Goal: Task Accomplishment & Management: Manage account settings

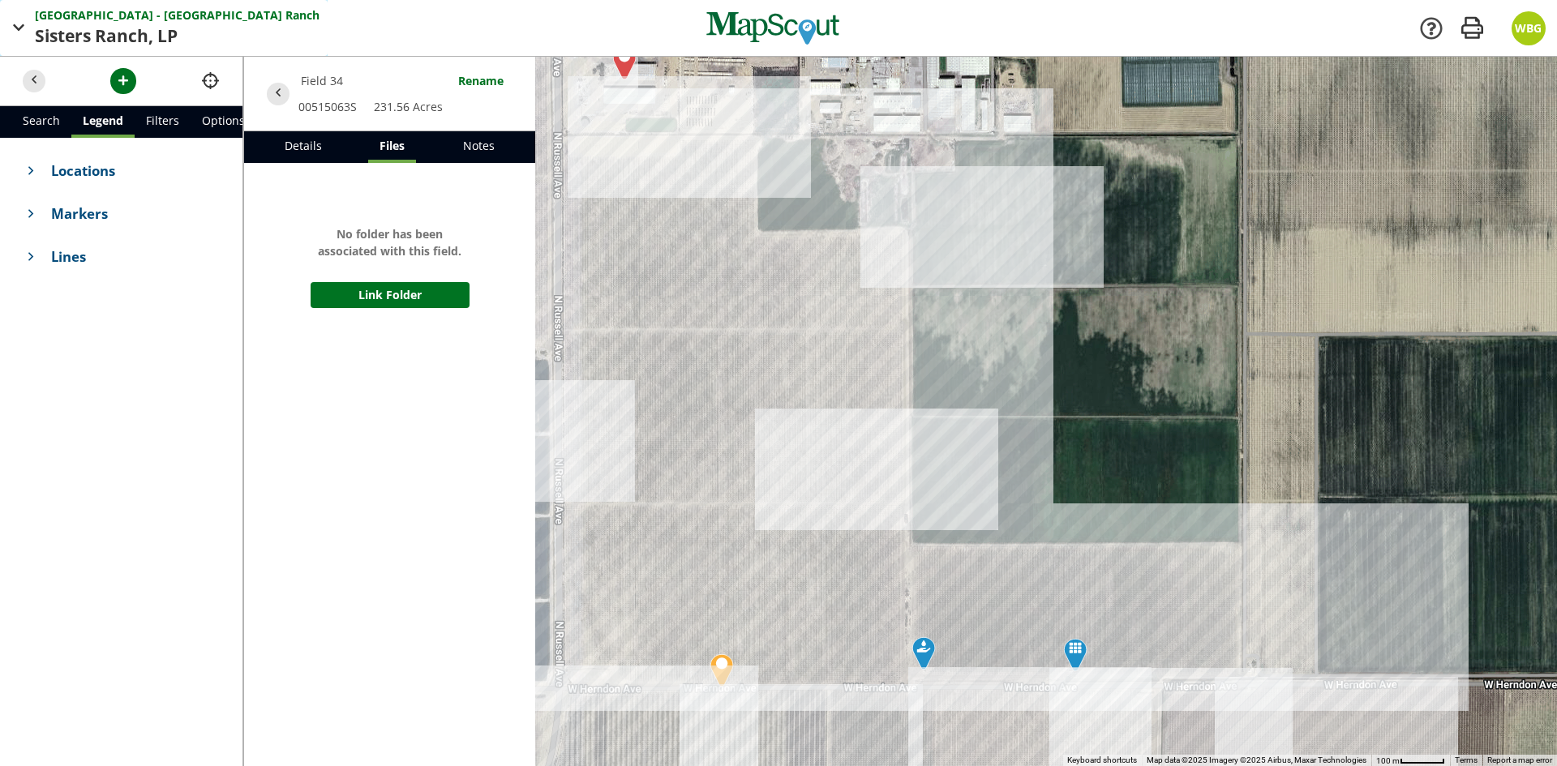
click at [124, 35] on span "Sisters Ranch," at bounding box center [96, 37] width 122 height 26
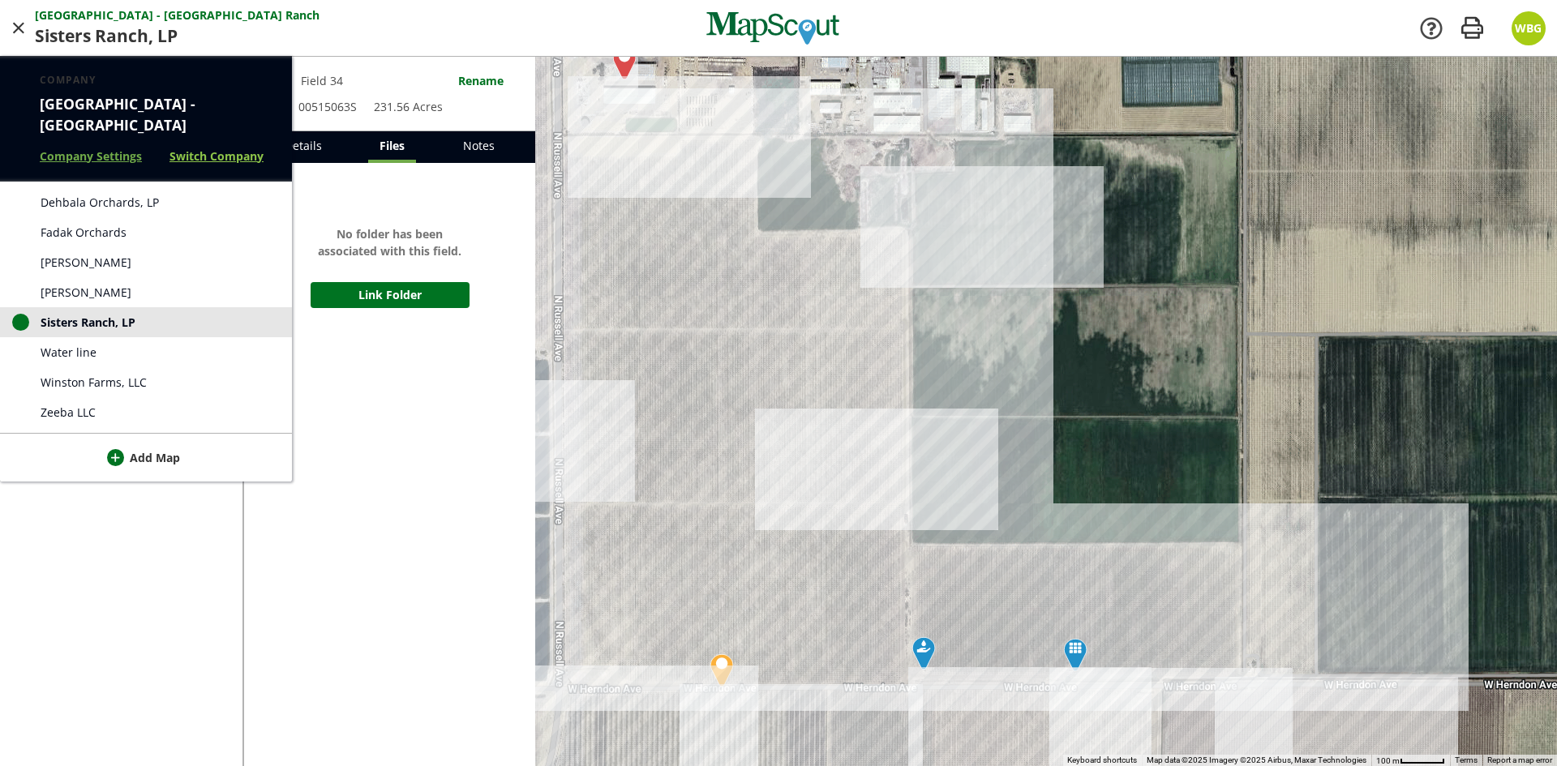
click at [197, 148] on link "Switch Company" at bounding box center [216, 156] width 94 height 17
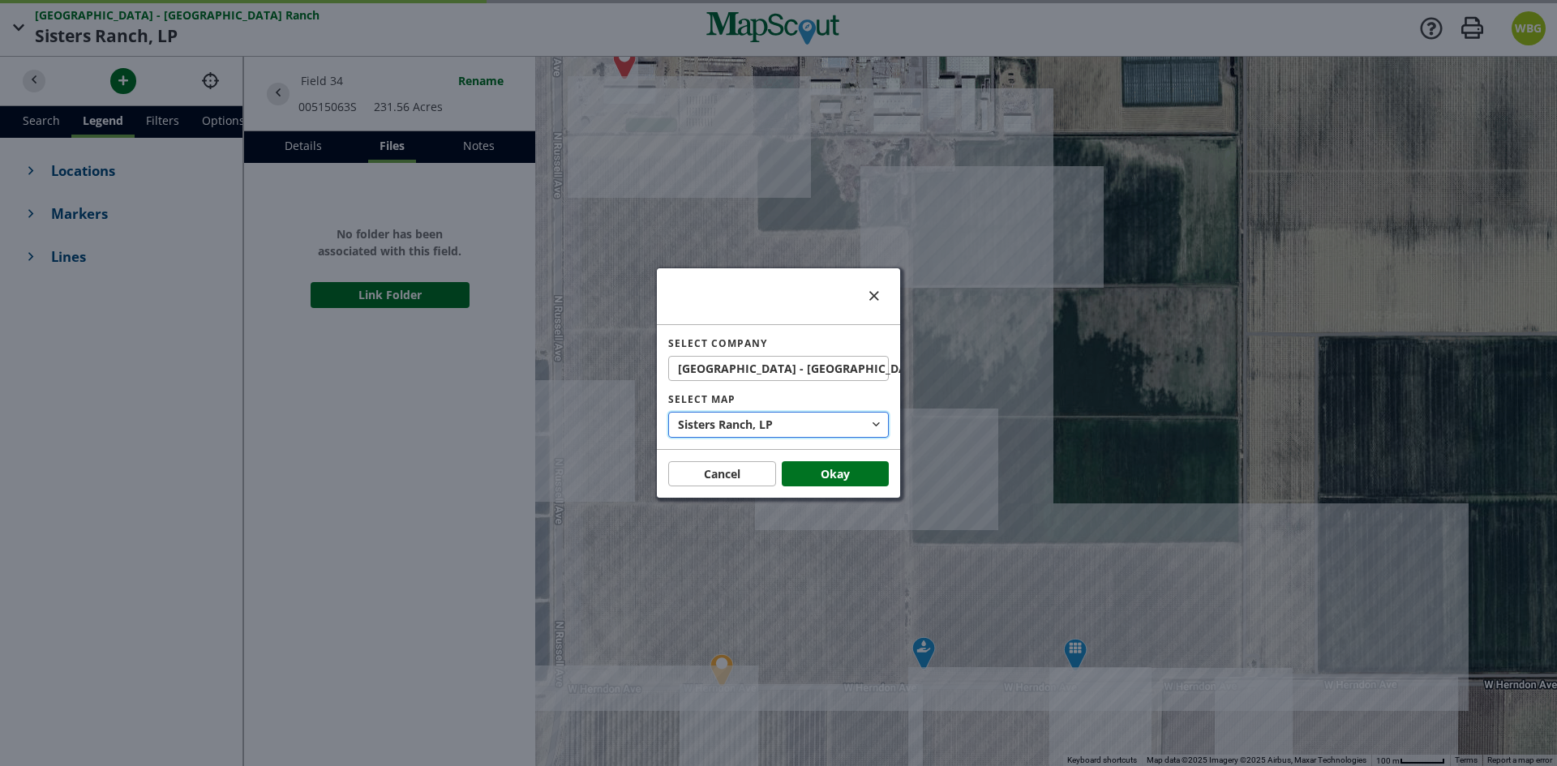
click at [767, 427] on span "LP" at bounding box center [766, 424] width 14 height 17
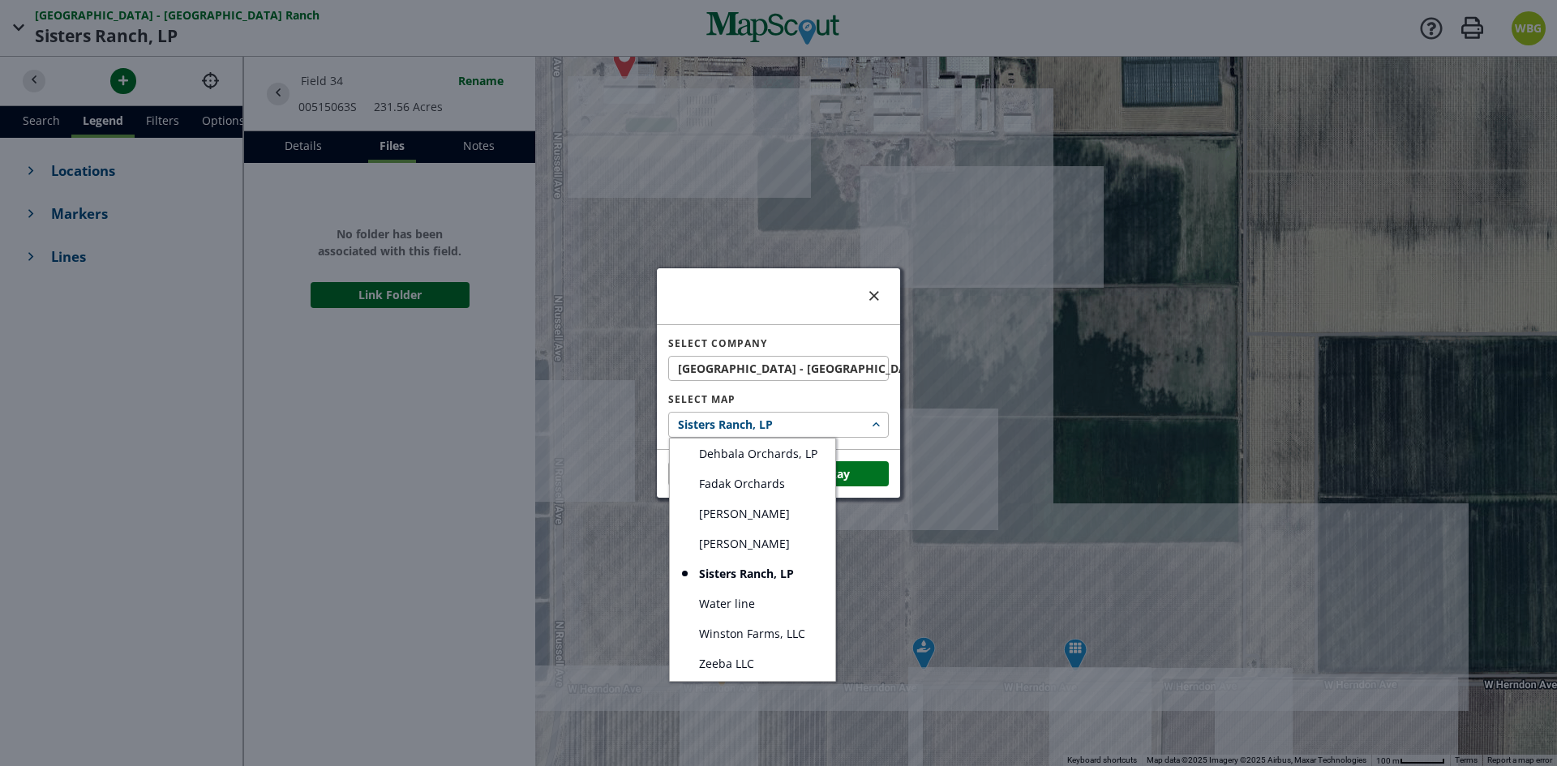
click at [767, 427] on div at bounding box center [778, 383] width 1557 height 766
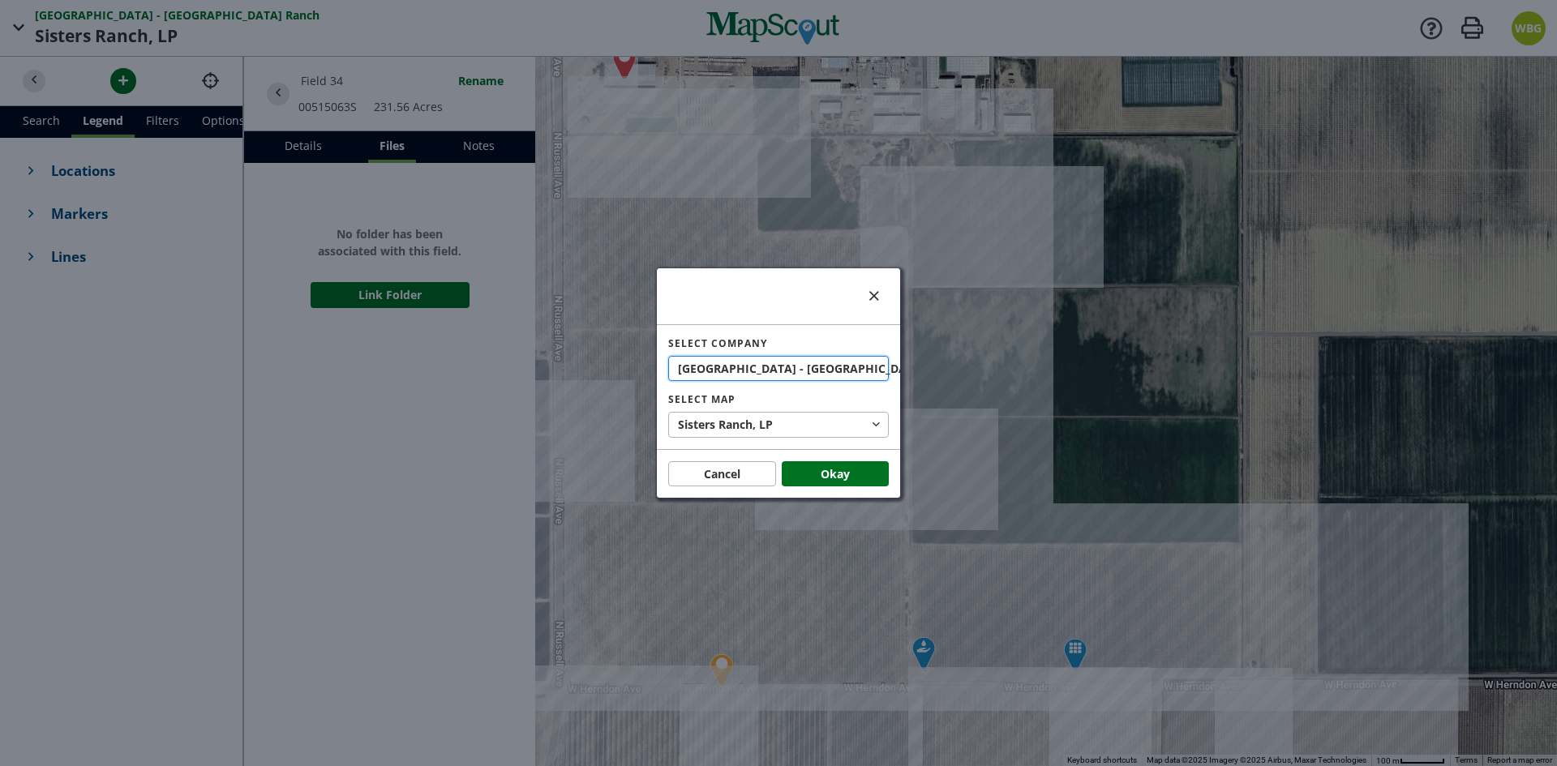
click at [767, 375] on span "[GEOGRAPHIC_DATA] - [GEOGRAPHIC_DATA]" at bounding box center [803, 368] width 251 height 17
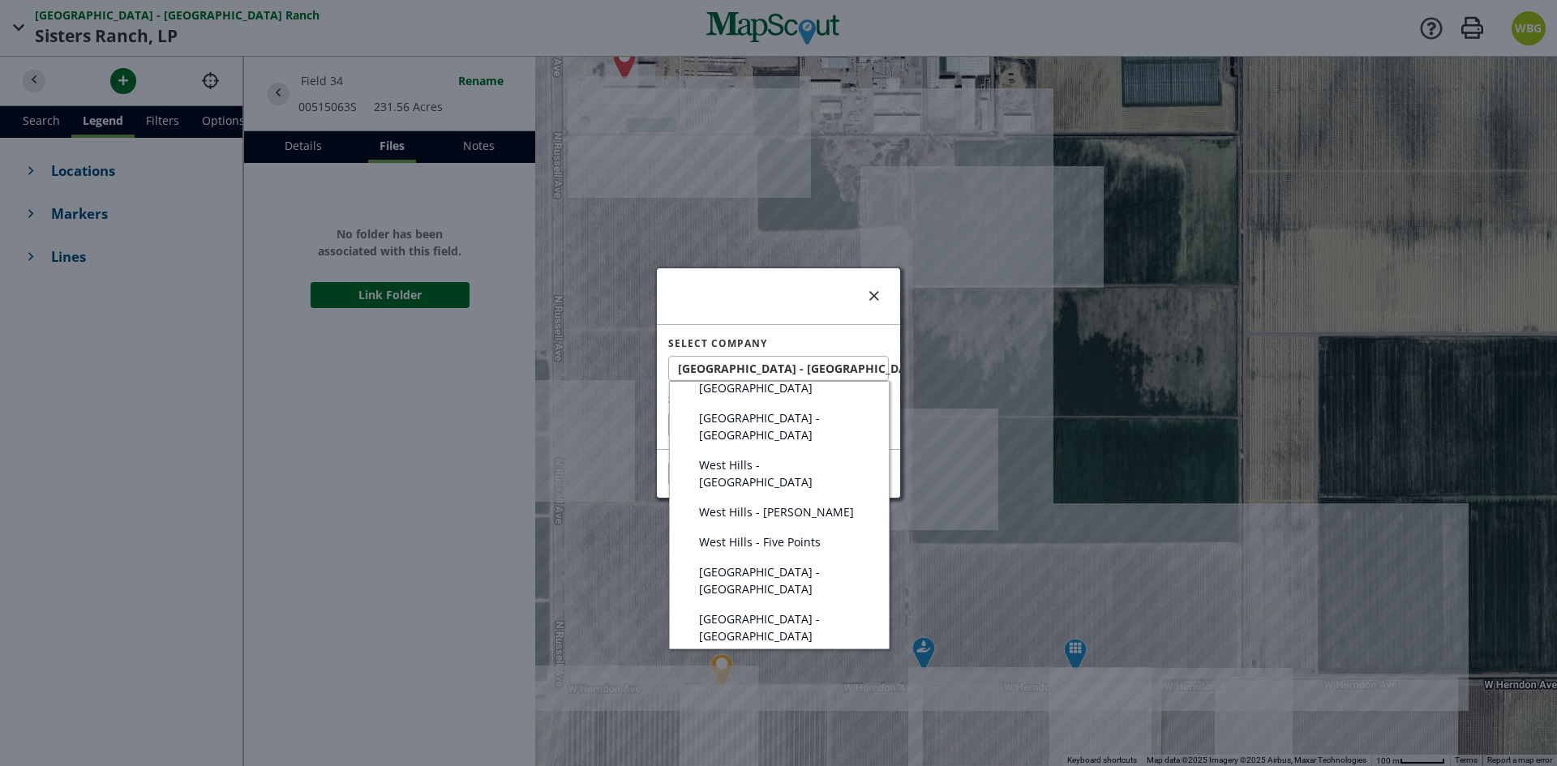
scroll to position [162, 0]
click at [819, 451] on link "West Hills - [GEOGRAPHIC_DATA]" at bounding box center [779, 474] width 219 height 47
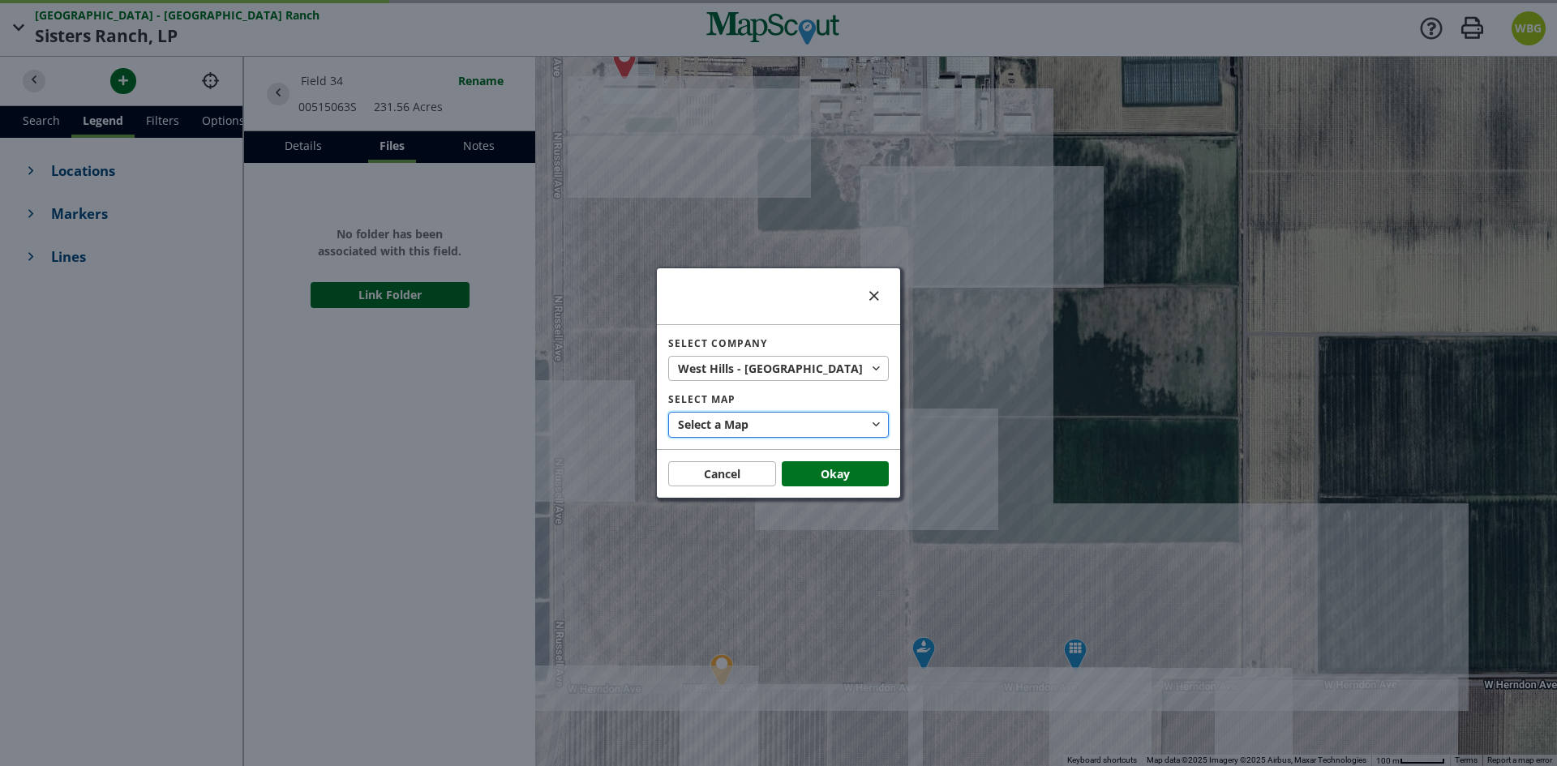
click at [751, 431] on button "Select a Map" at bounding box center [778, 425] width 221 height 26
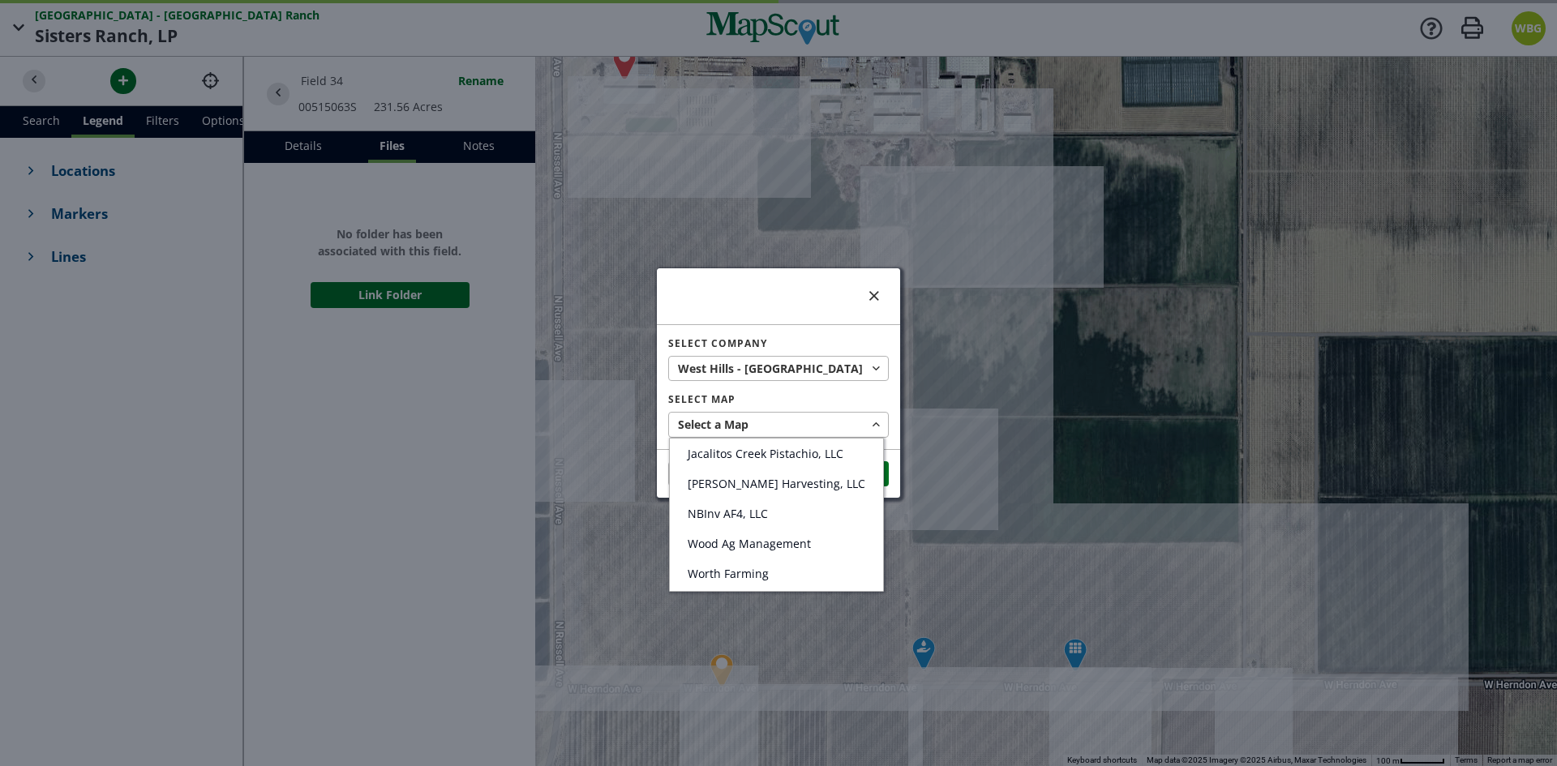
click at [751, 422] on div at bounding box center [778, 383] width 1557 height 766
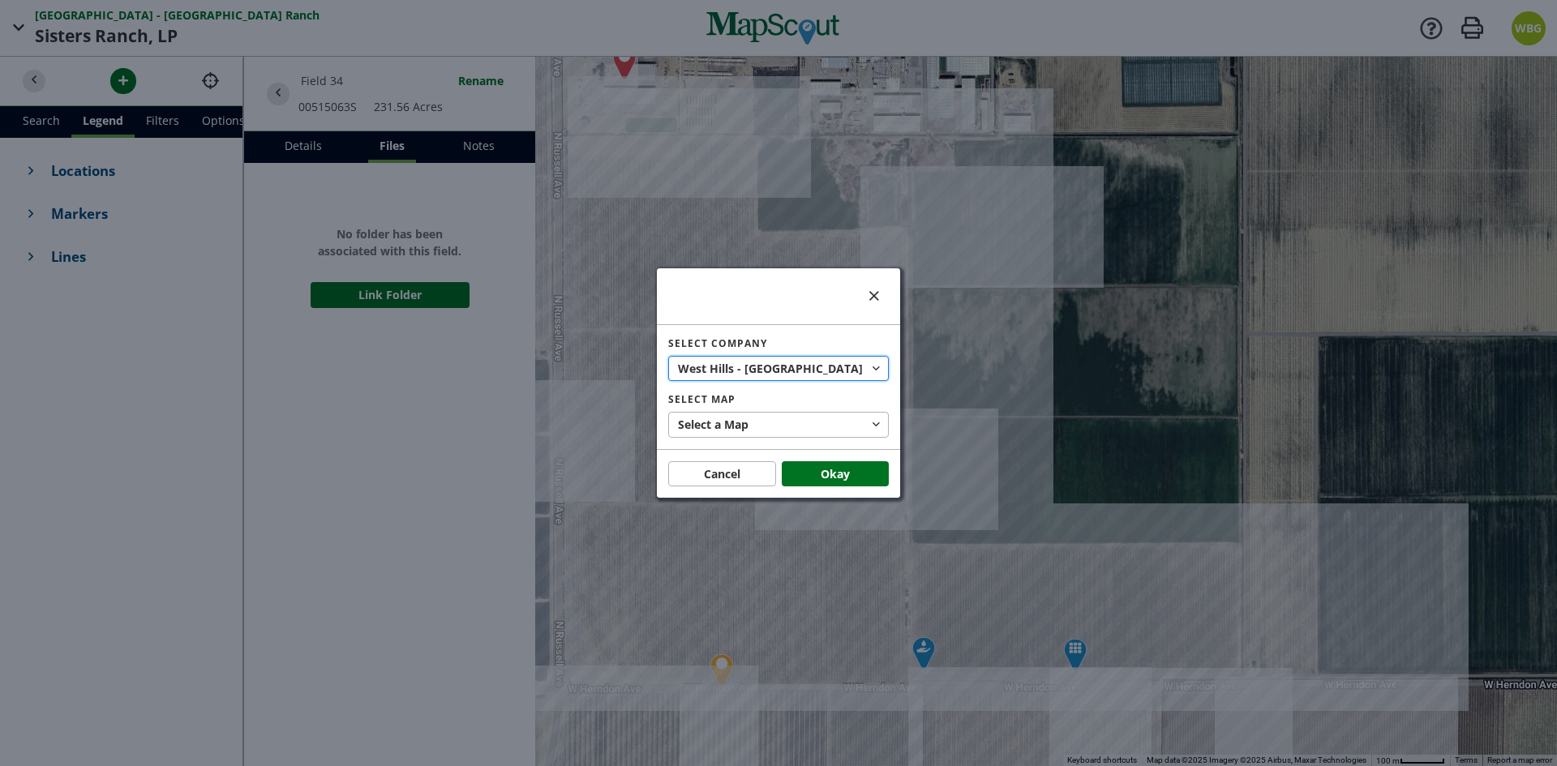
click at [758, 378] on button "West Hills - [GEOGRAPHIC_DATA]" at bounding box center [778, 369] width 221 height 26
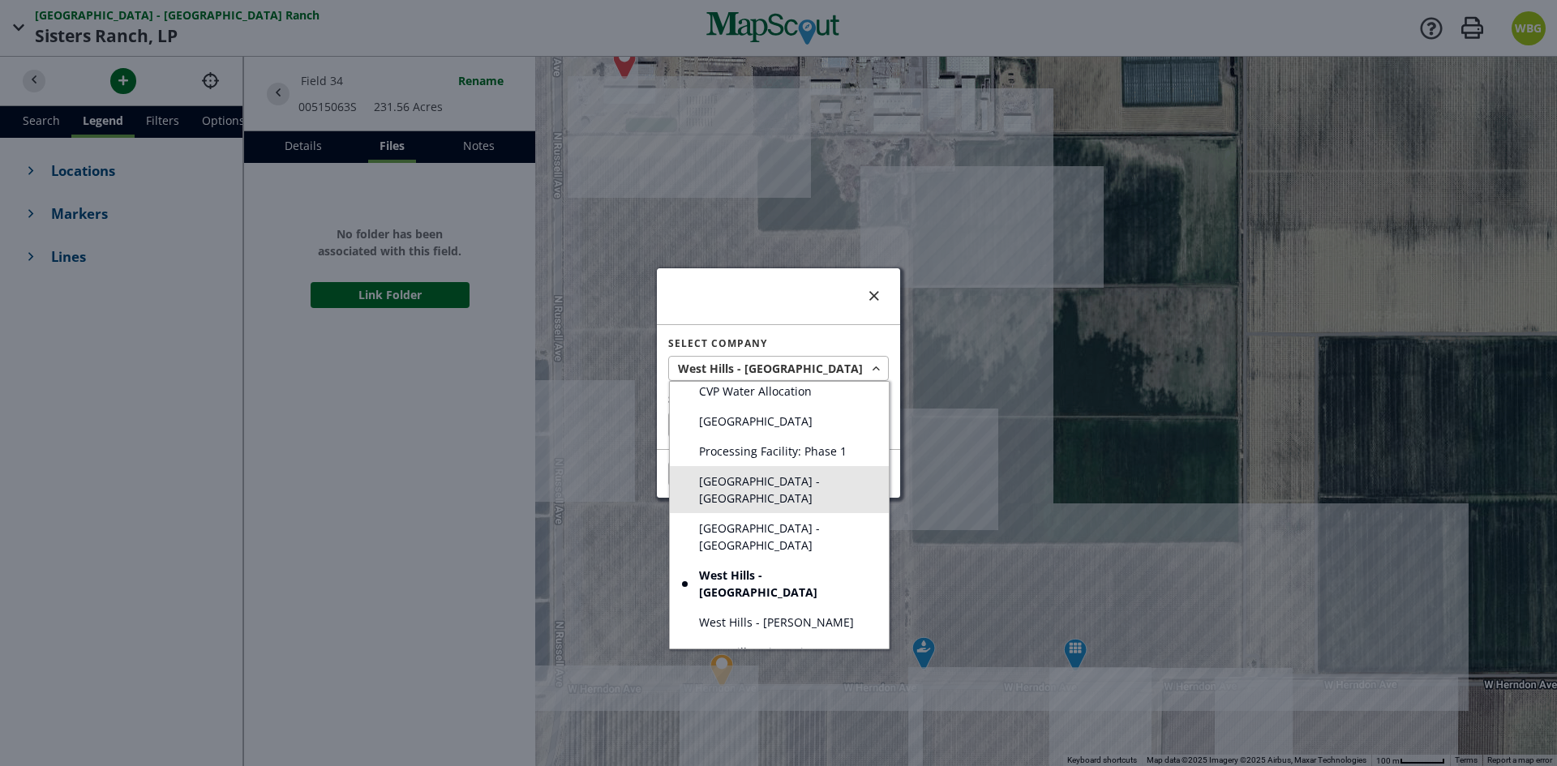
scroll to position [81, 0]
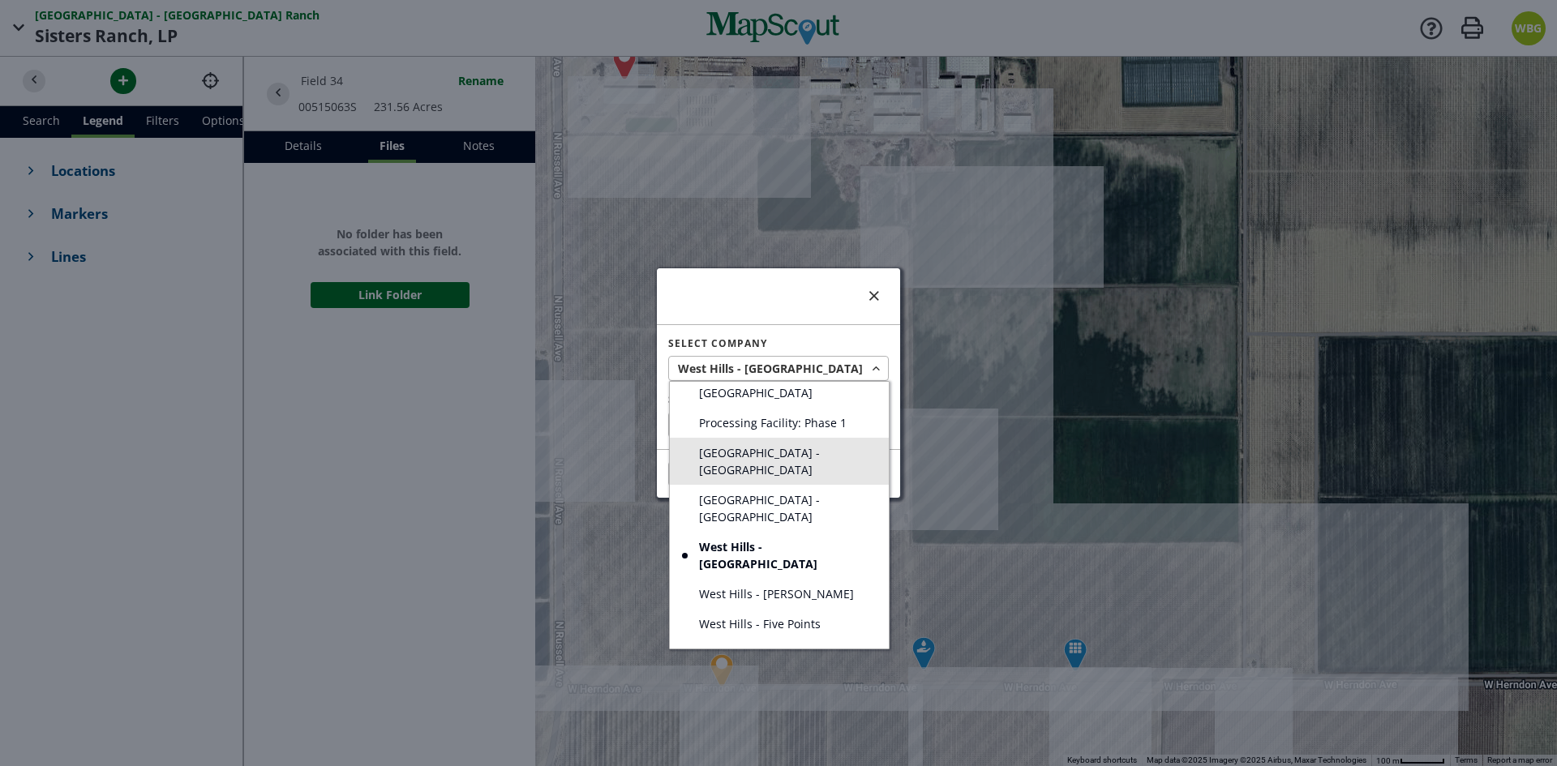
click at [779, 585] on span "West Hills - [PERSON_NAME]" at bounding box center [776, 593] width 155 height 17
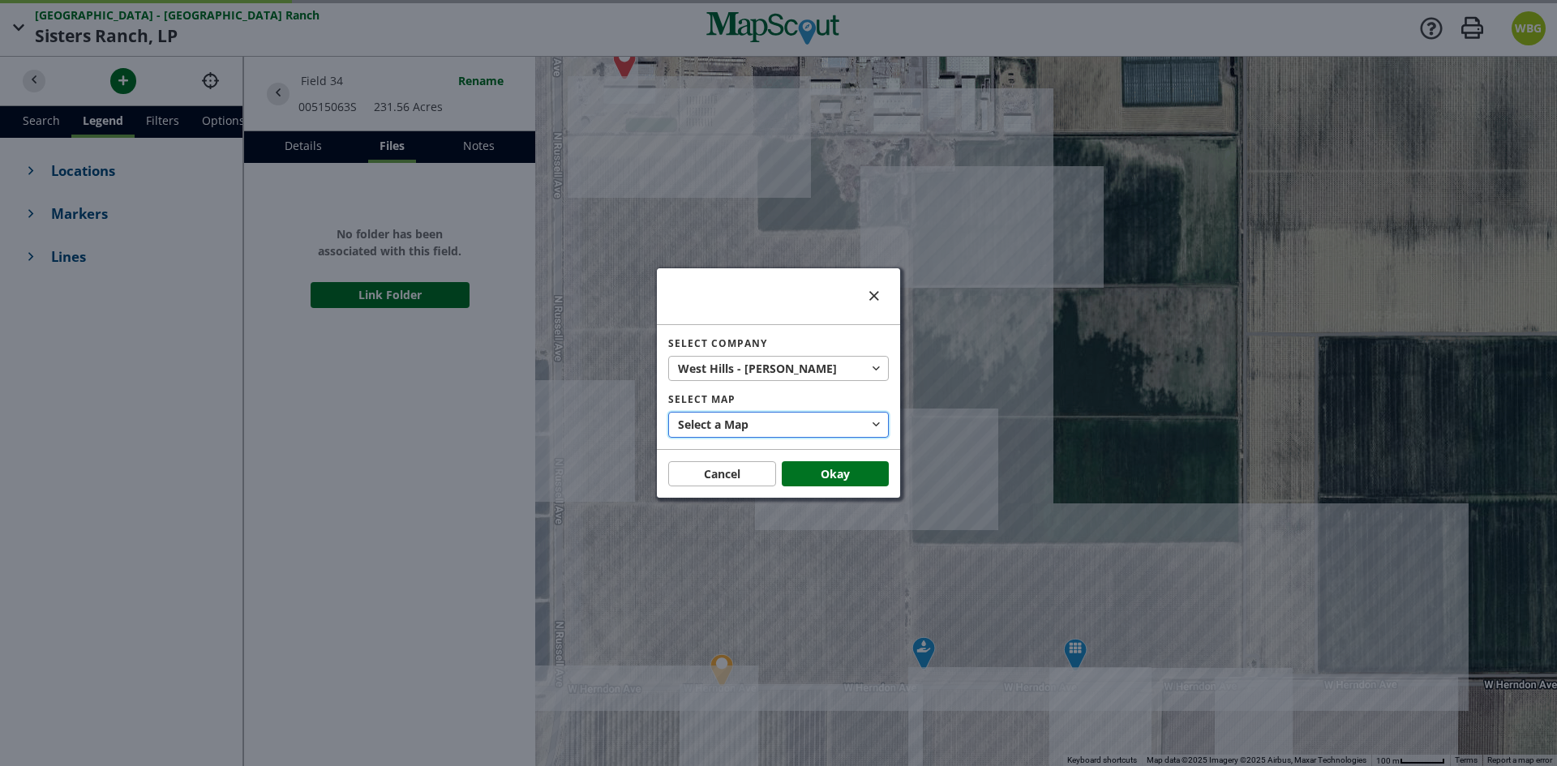
click at [776, 429] on button "Select a Map" at bounding box center [778, 425] width 221 height 26
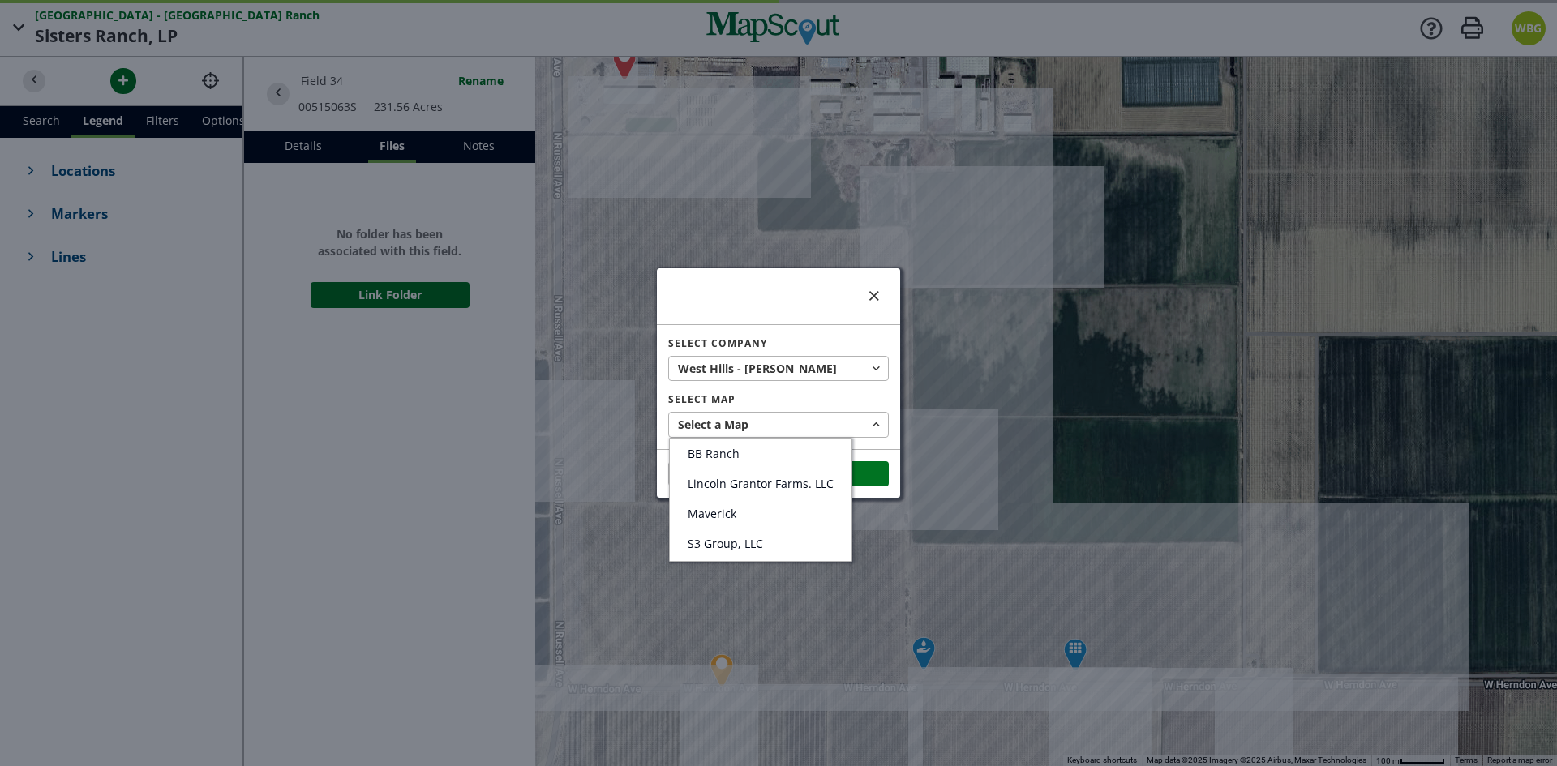
click at [759, 364] on div at bounding box center [778, 383] width 1557 height 766
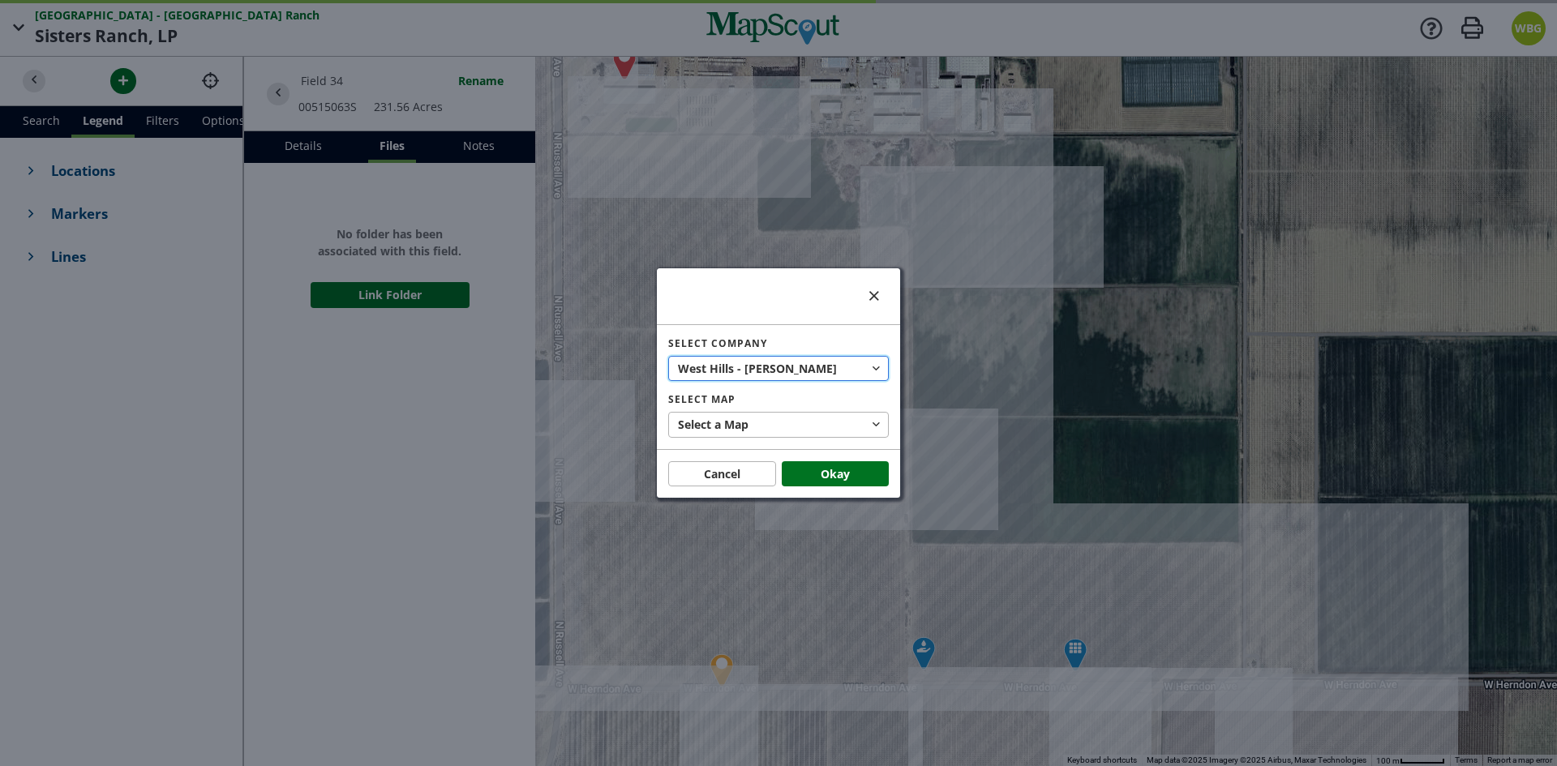
click at [768, 365] on span "West Hills - [PERSON_NAME]" at bounding box center [759, 368] width 162 height 17
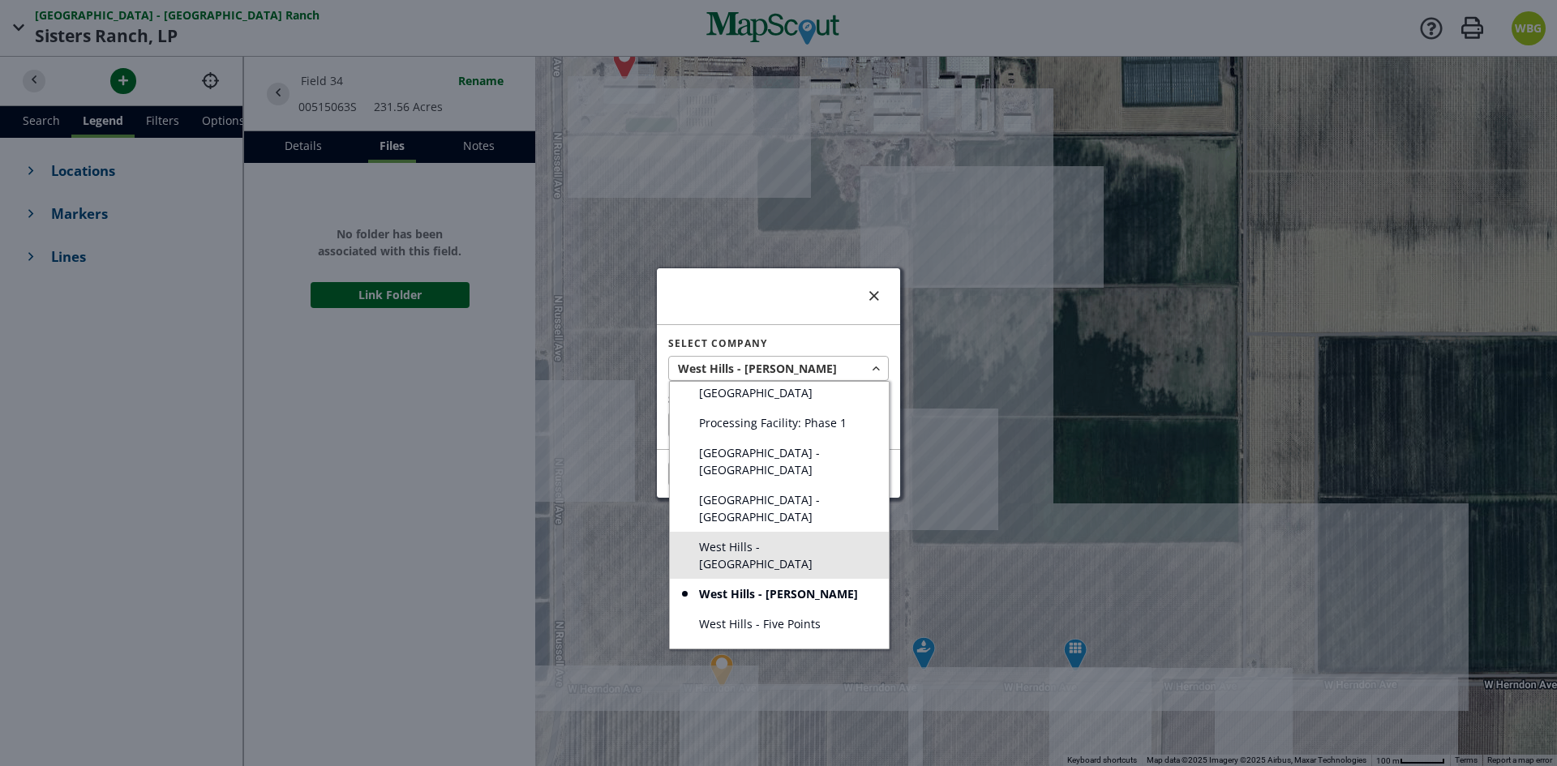
scroll to position [162, 0]
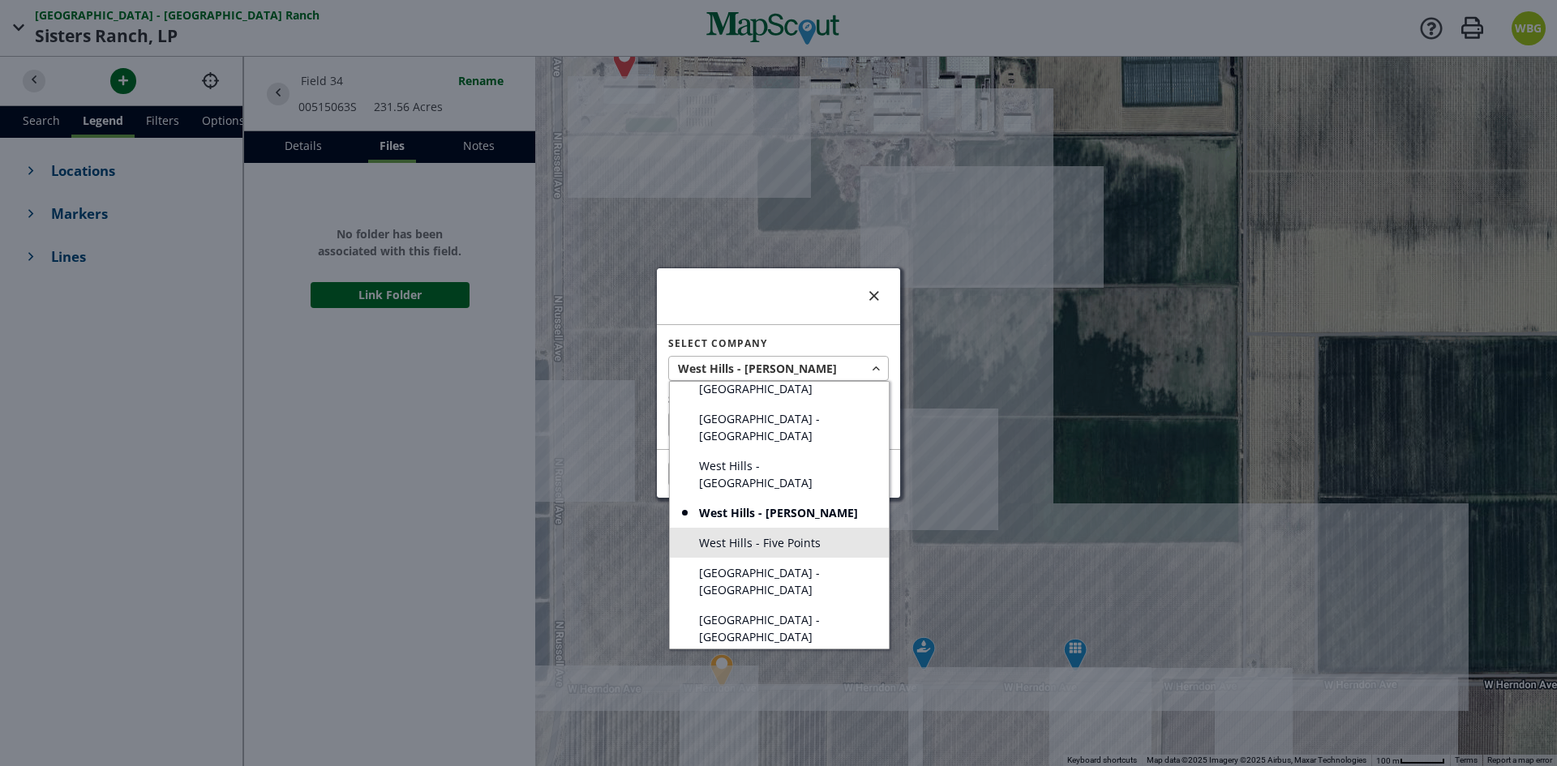
click at [783, 534] on span "West Hills - Five Points" at bounding box center [760, 542] width 122 height 17
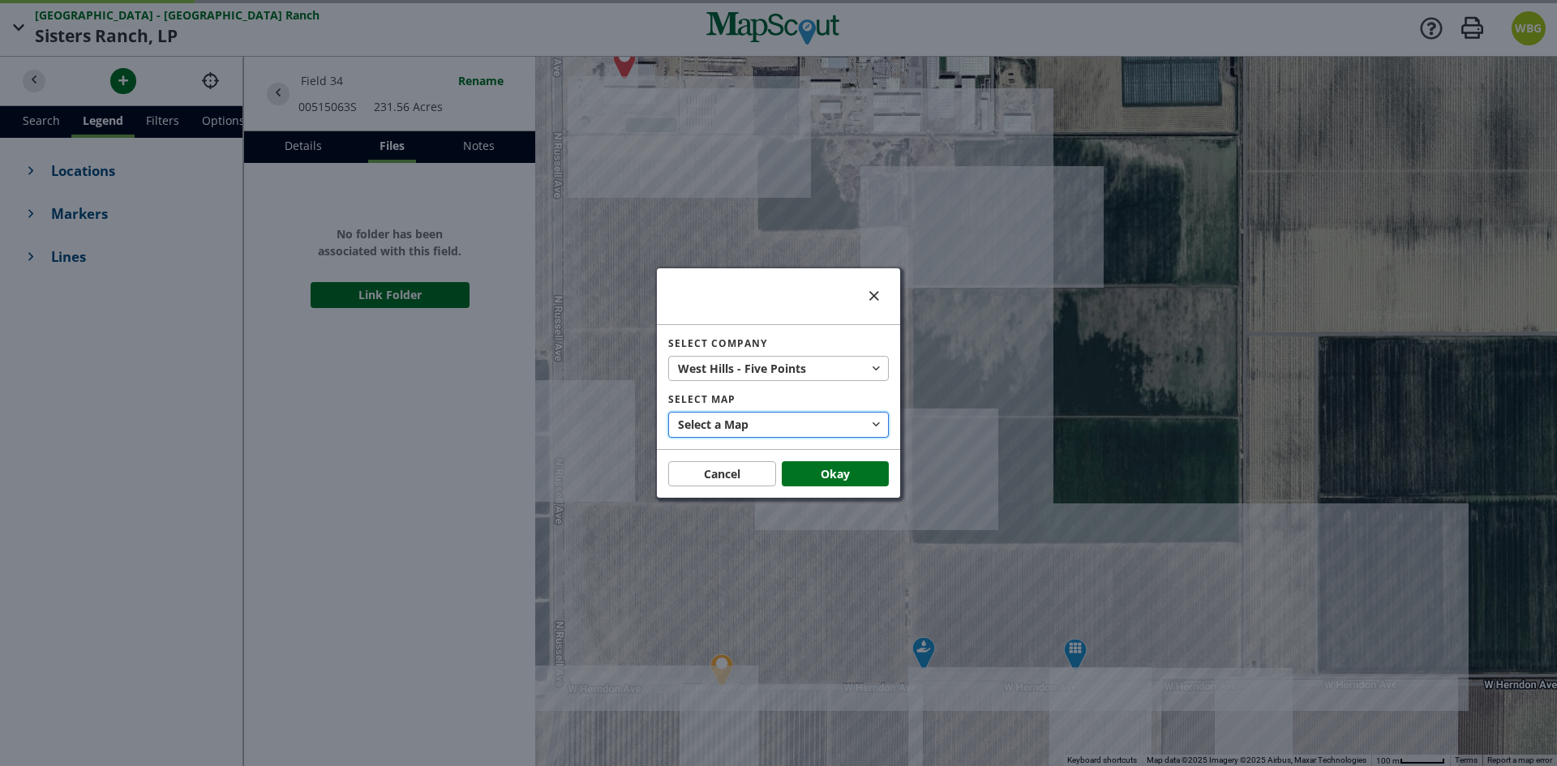
click at [762, 422] on button "Select a Map" at bounding box center [778, 425] width 221 height 26
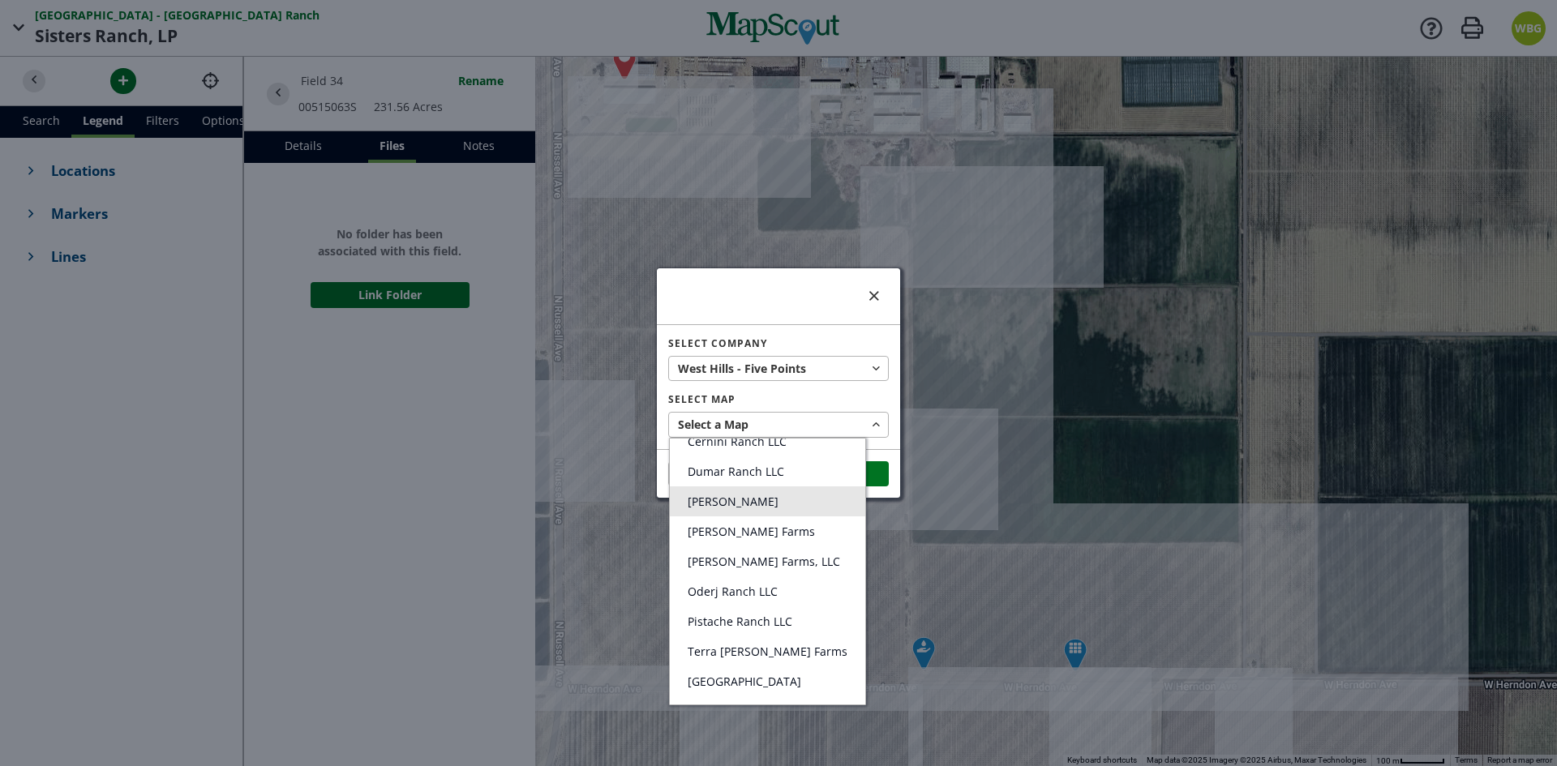
scroll to position [0, 0]
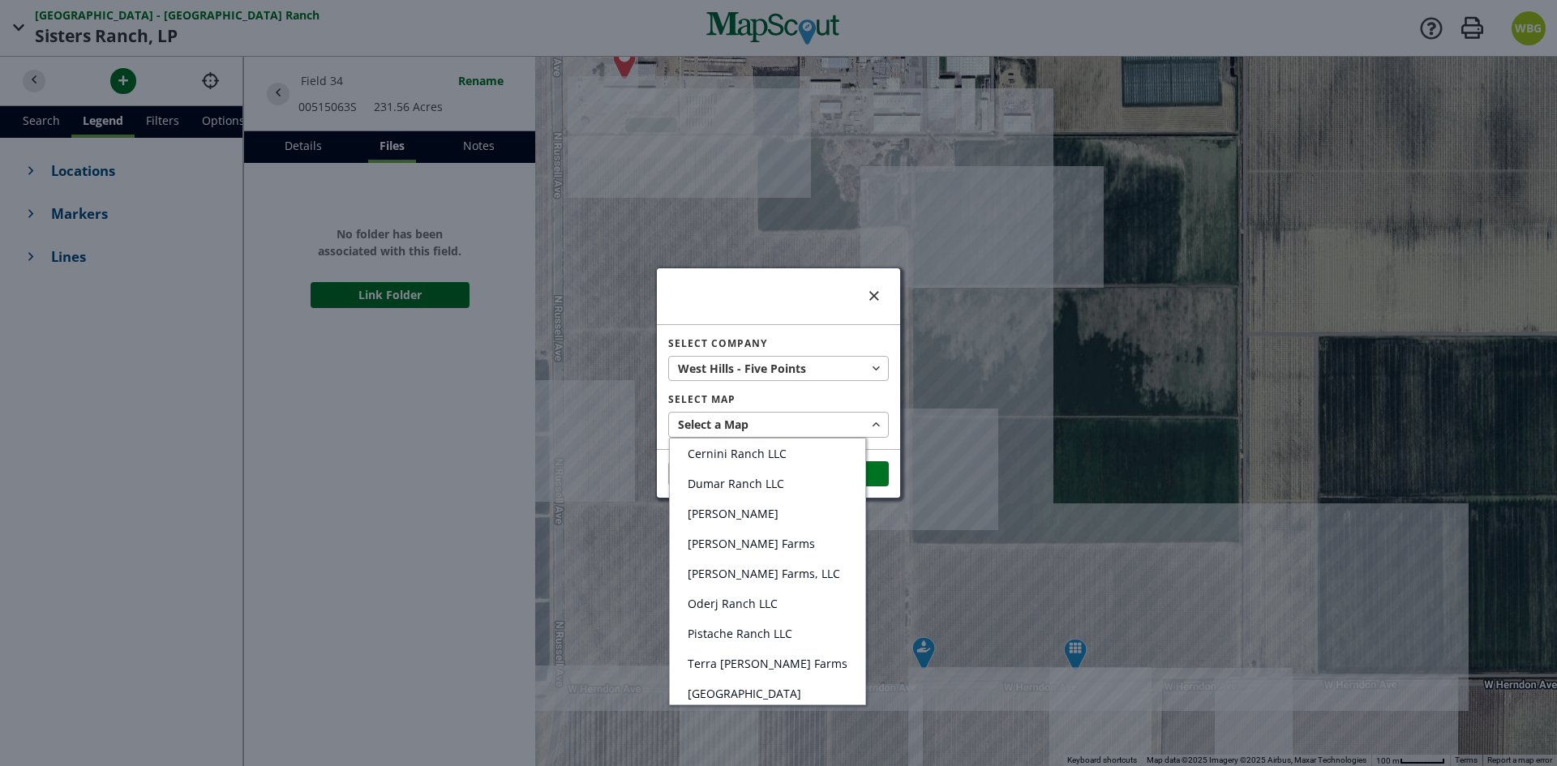
click at [790, 406] on div at bounding box center [778, 383] width 1557 height 766
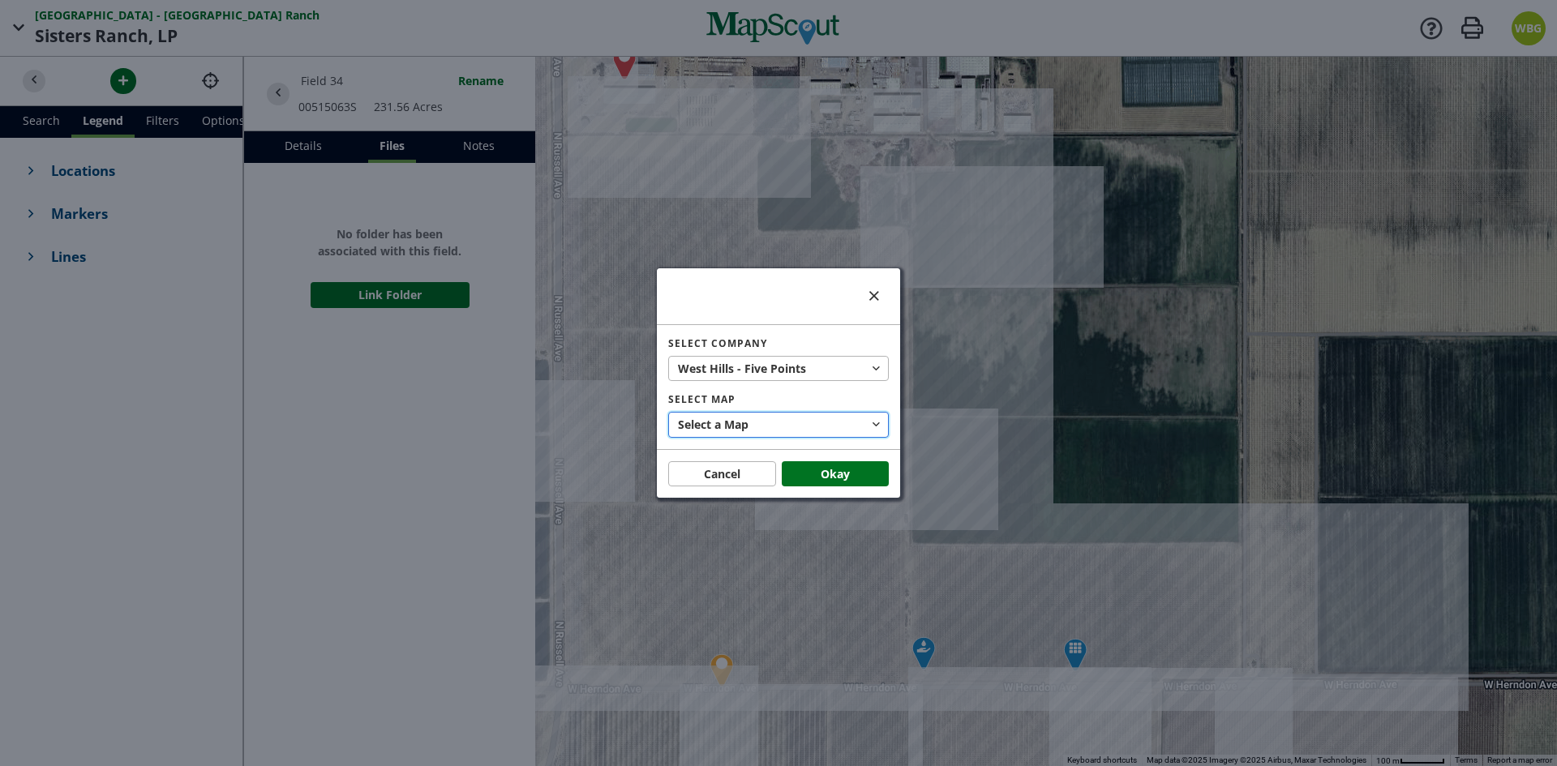
click at [787, 426] on button "Select a Map" at bounding box center [778, 425] width 221 height 26
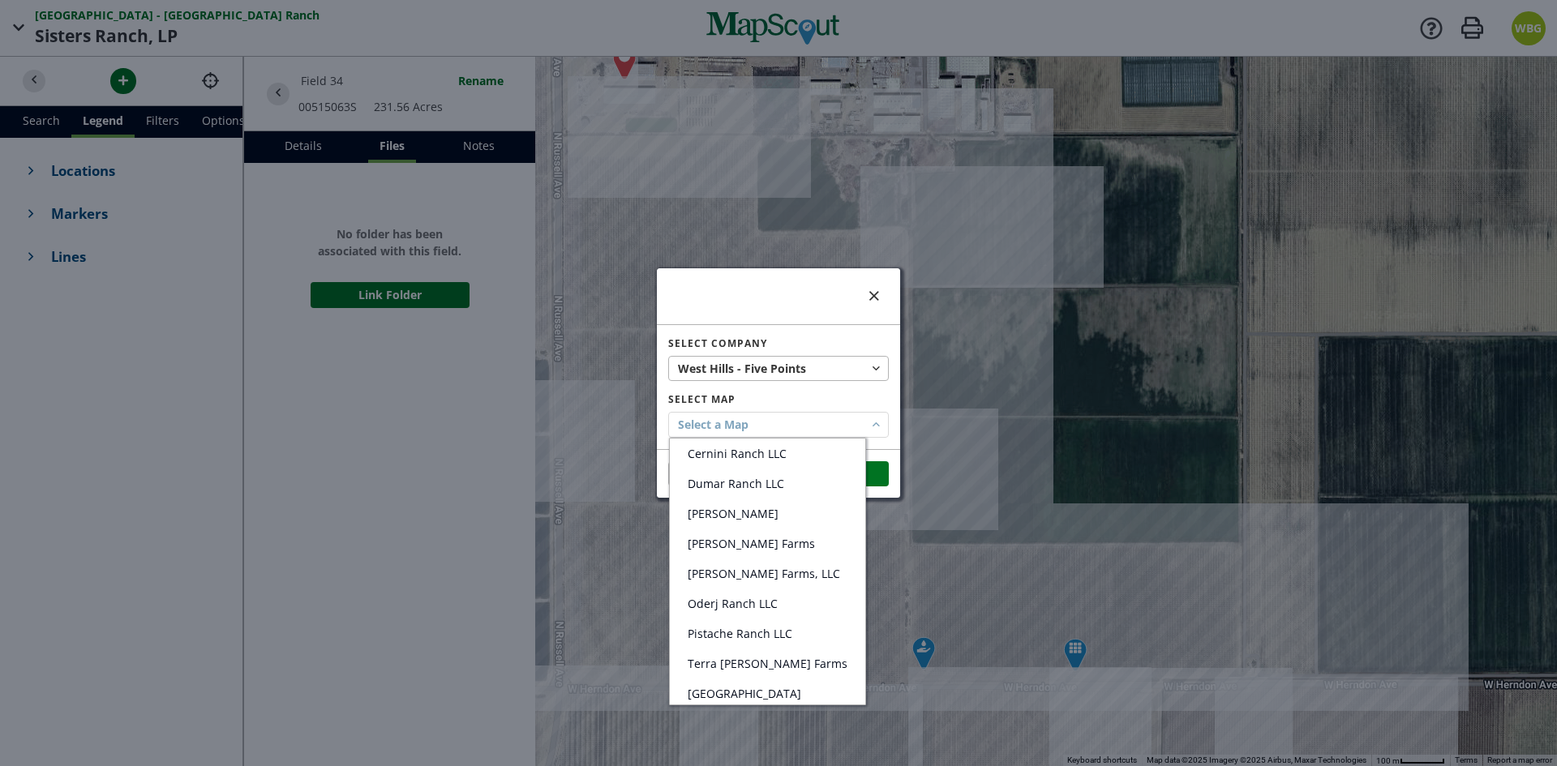
click at [787, 426] on div at bounding box center [778, 383] width 1557 height 766
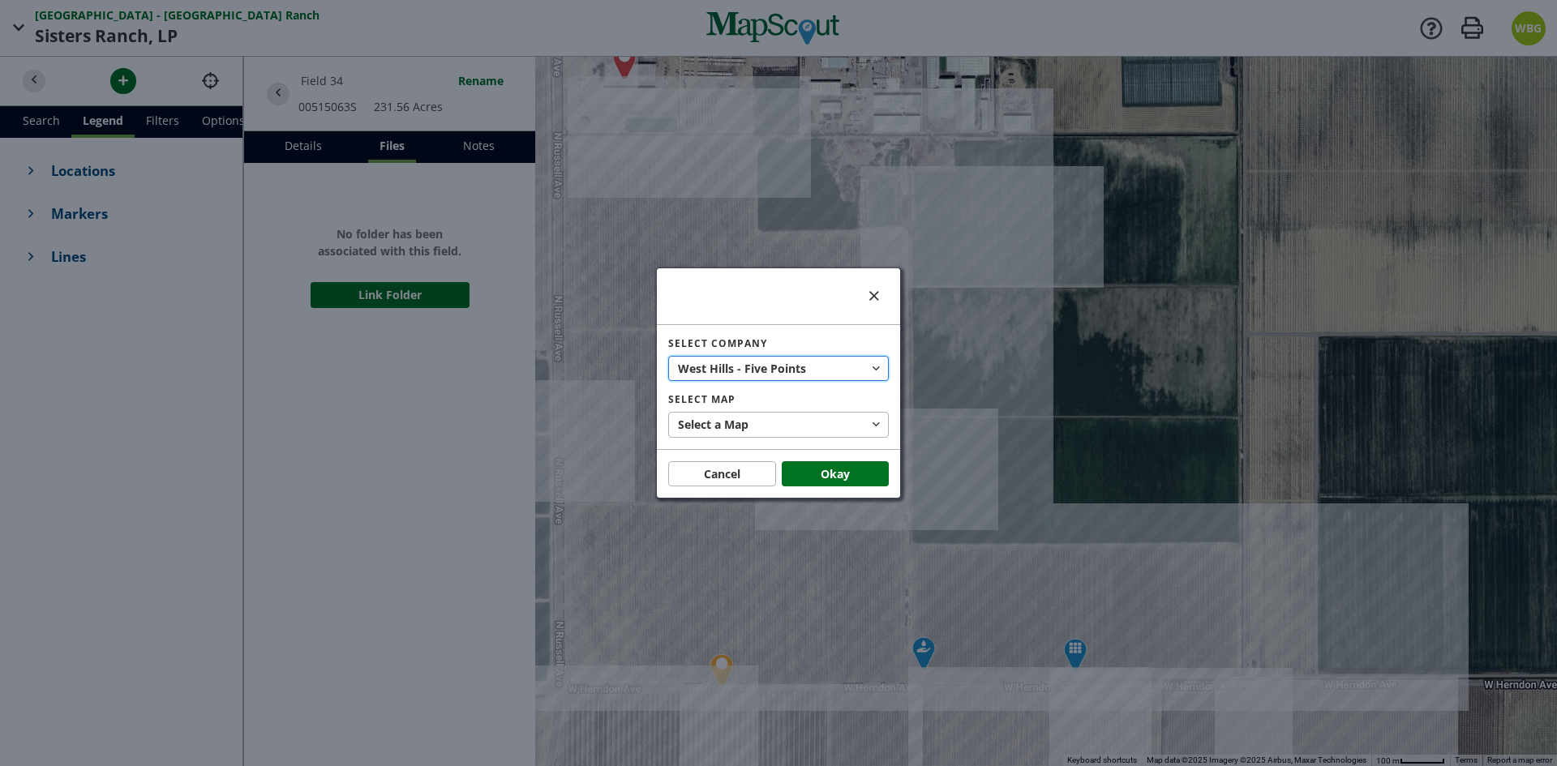
click at [775, 371] on span "Points" at bounding box center [788, 368] width 36 height 17
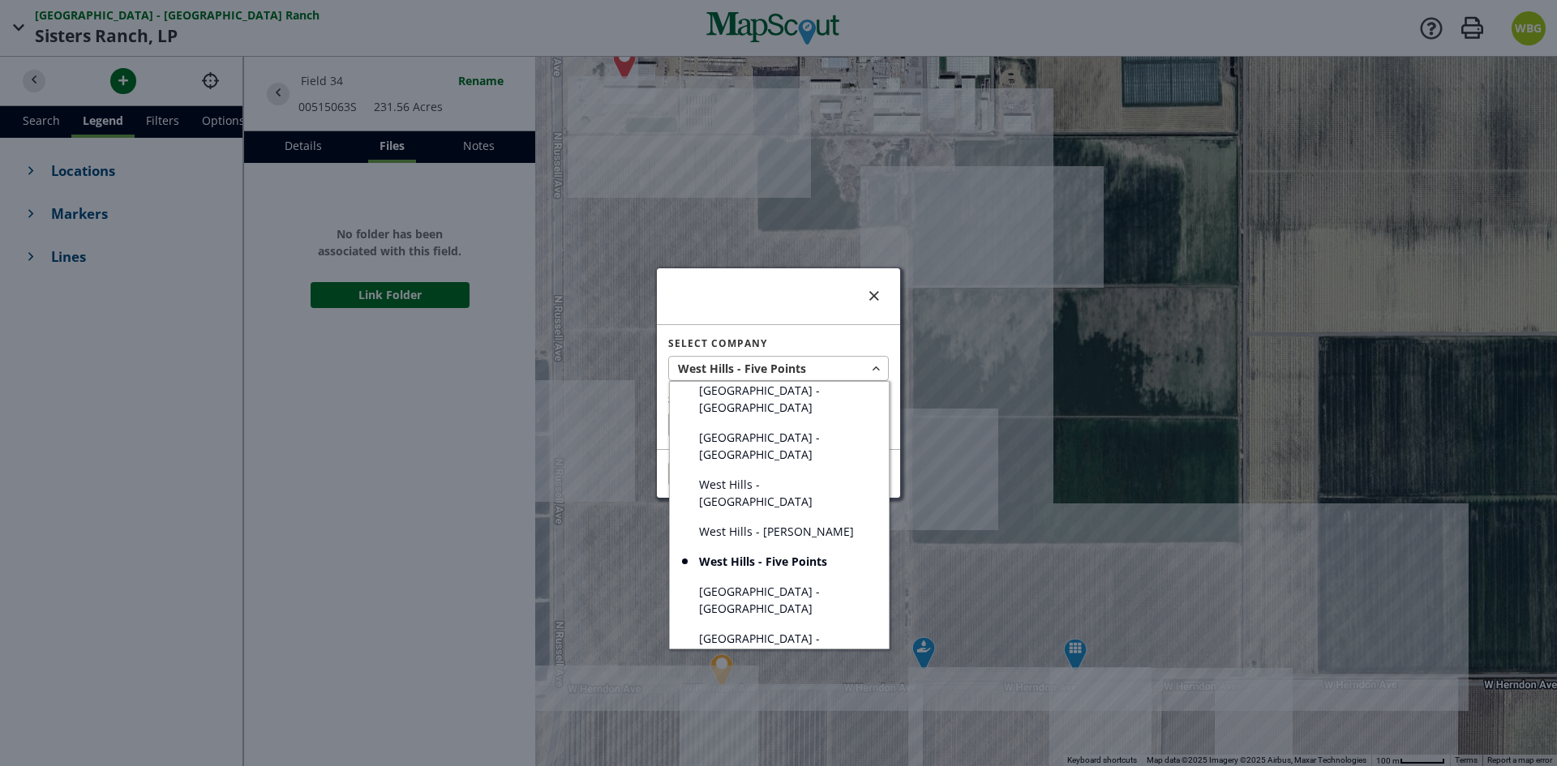
scroll to position [162, 0]
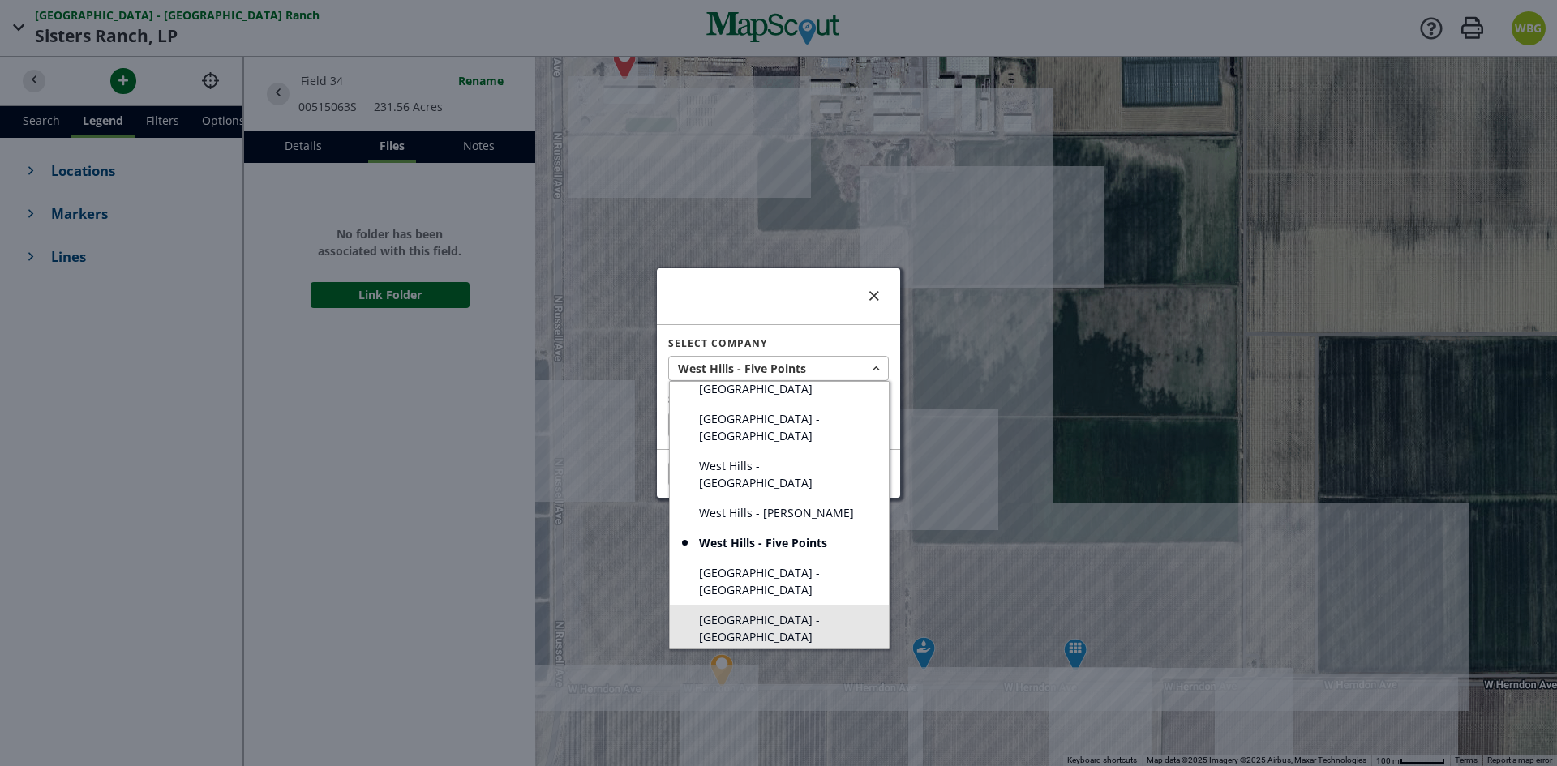
click at [771, 611] on span "[GEOGRAPHIC_DATA] - [GEOGRAPHIC_DATA]" at bounding box center [785, 628] width 172 height 34
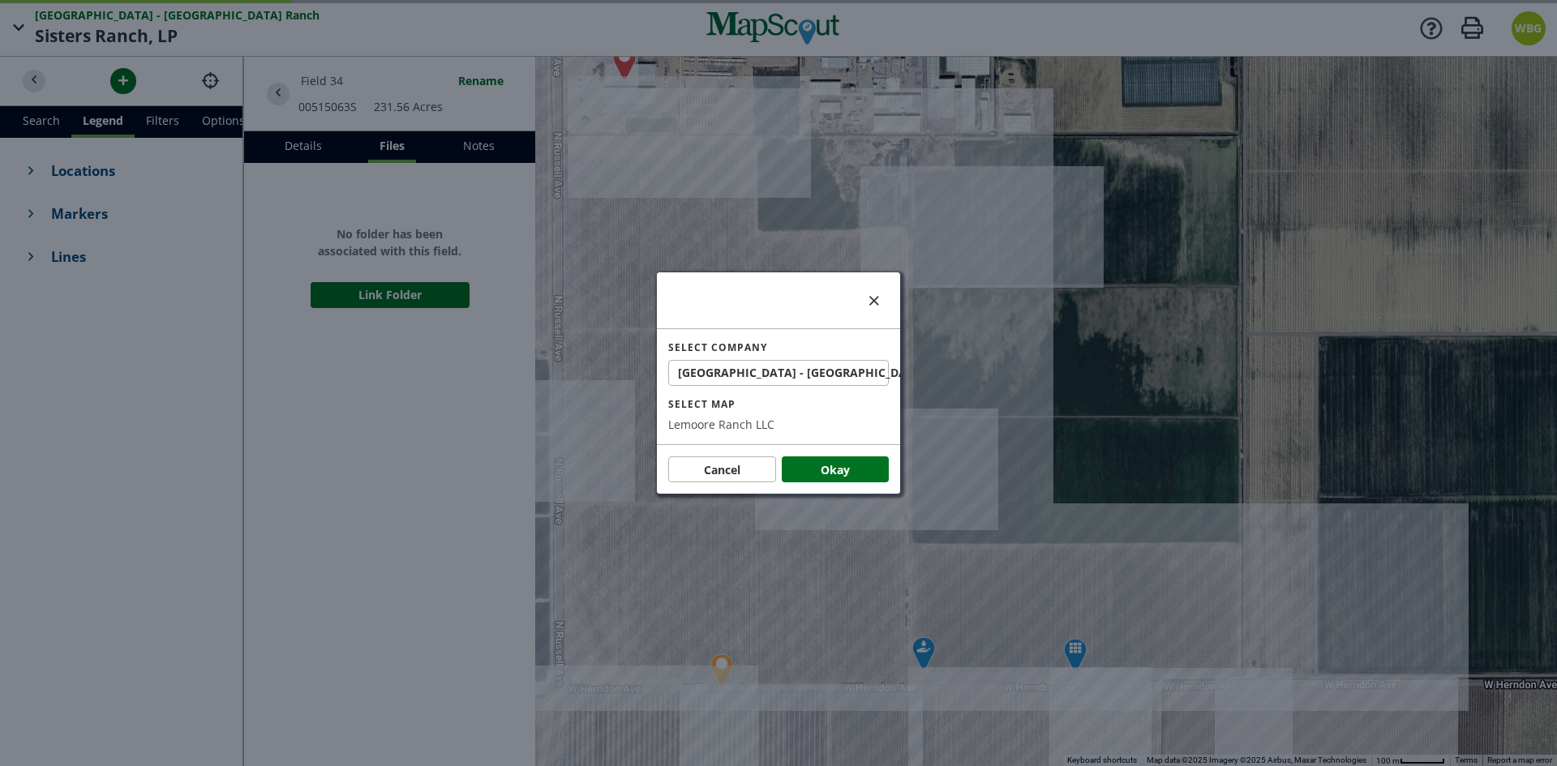
click at [778, 428] on div "Lemoore Ranch LLC" at bounding box center [778, 424] width 221 height 17
click at [781, 373] on span "[GEOGRAPHIC_DATA] - [GEOGRAPHIC_DATA]" at bounding box center [803, 372] width 251 height 17
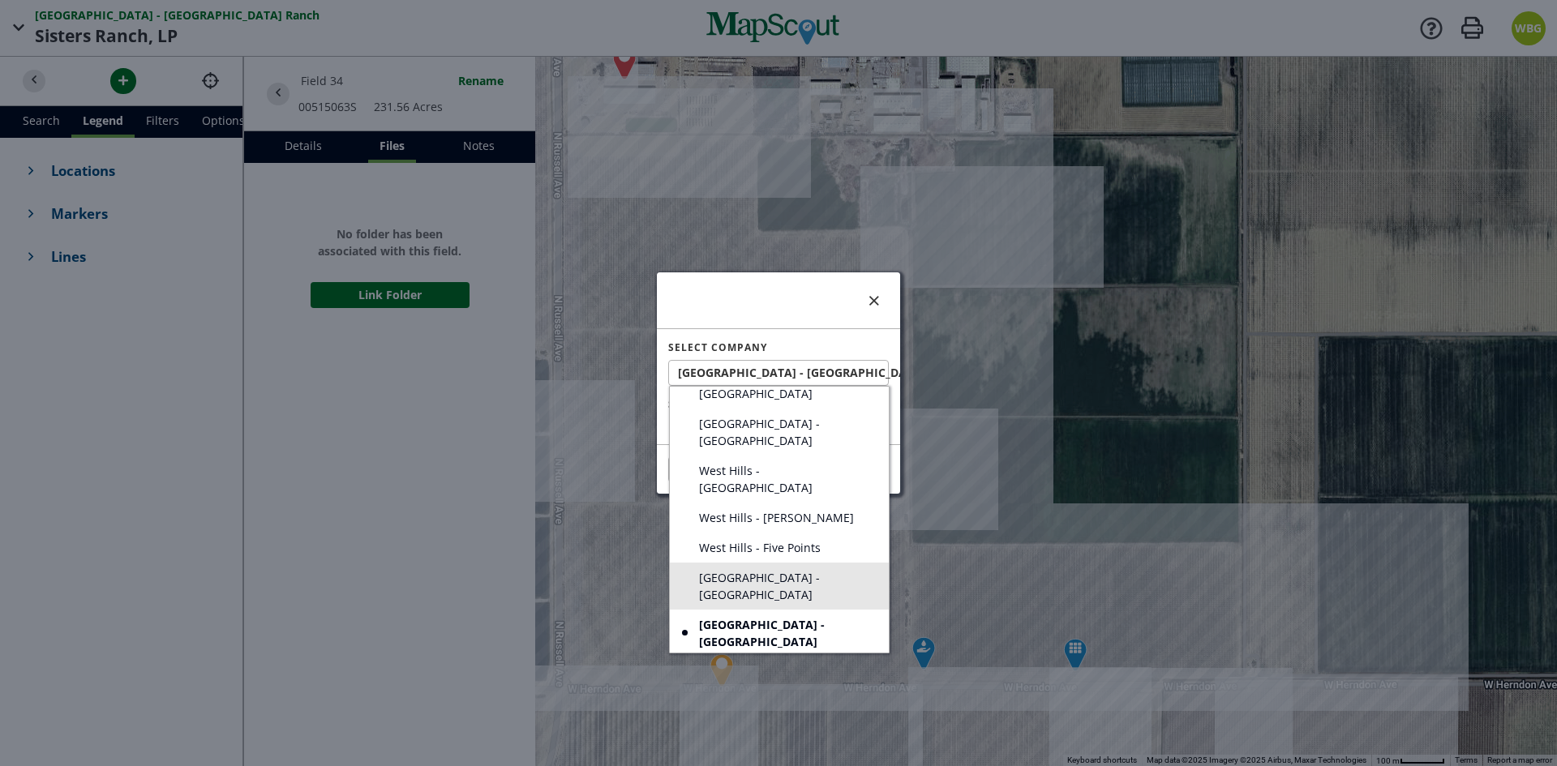
click at [779, 569] on span "[GEOGRAPHIC_DATA] - [GEOGRAPHIC_DATA]" at bounding box center [785, 586] width 172 height 34
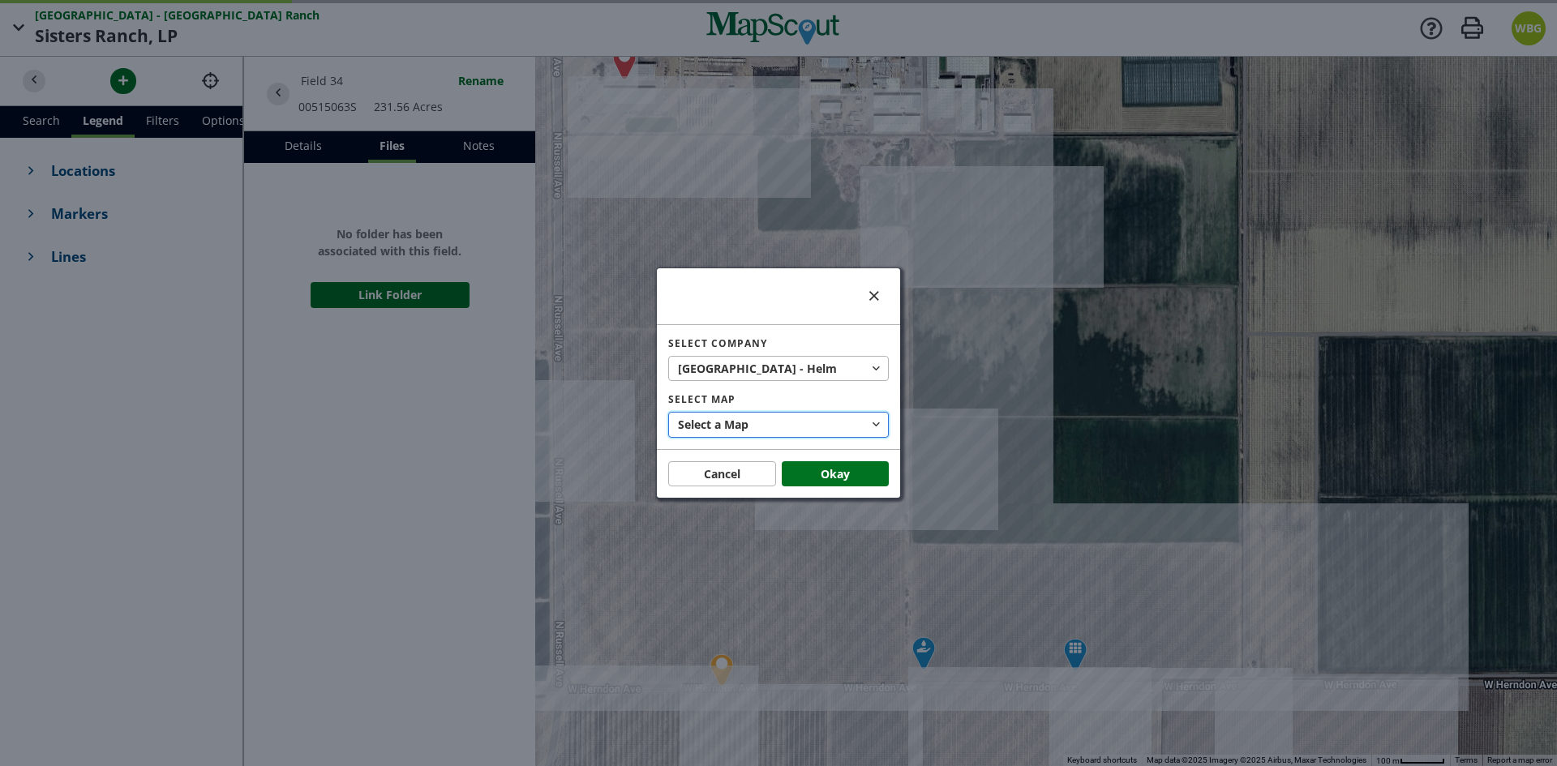
click at [765, 425] on button "Select a Map" at bounding box center [778, 425] width 221 height 26
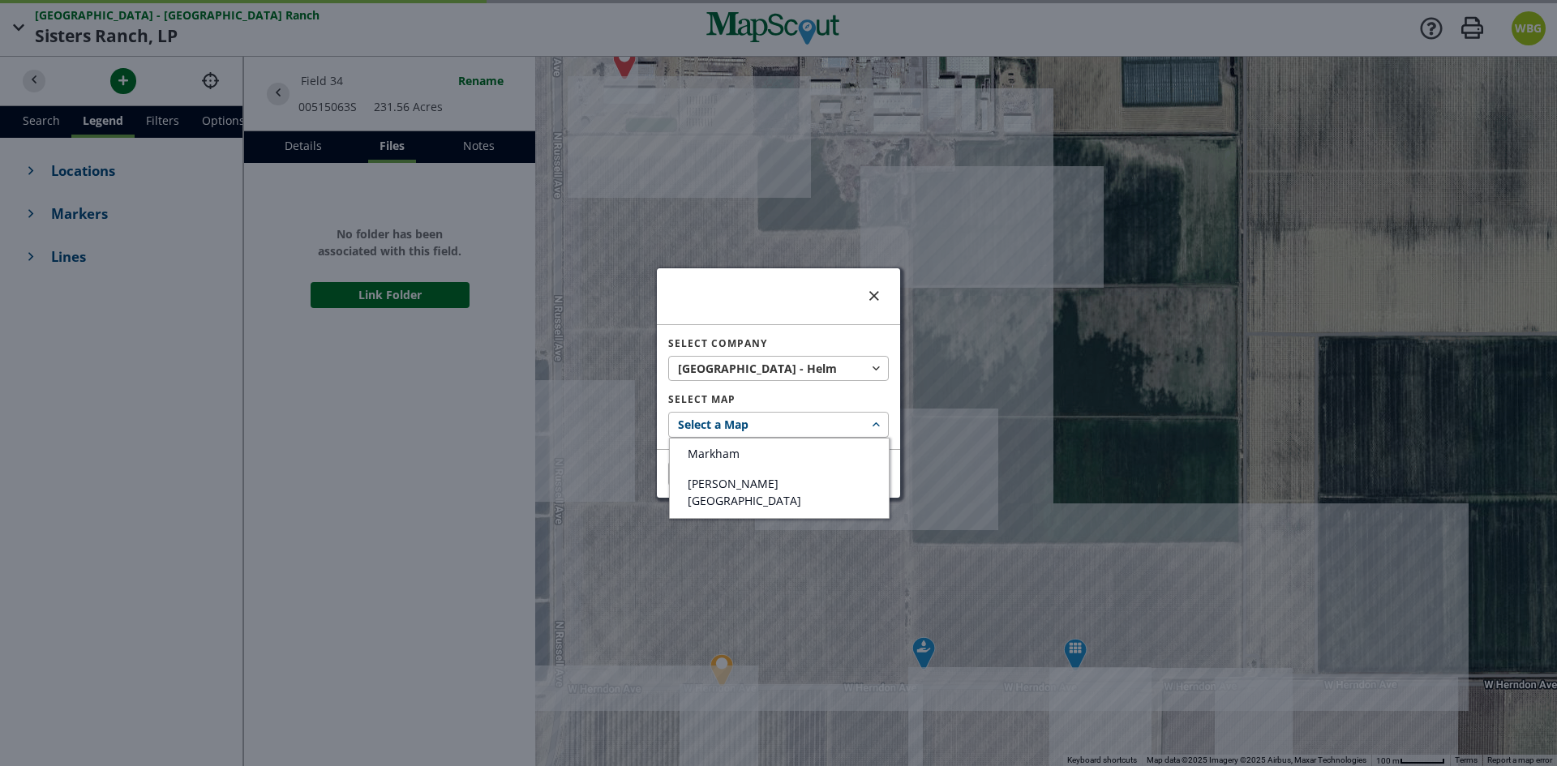
click at [765, 425] on div at bounding box center [778, 383] width 1557 height 766
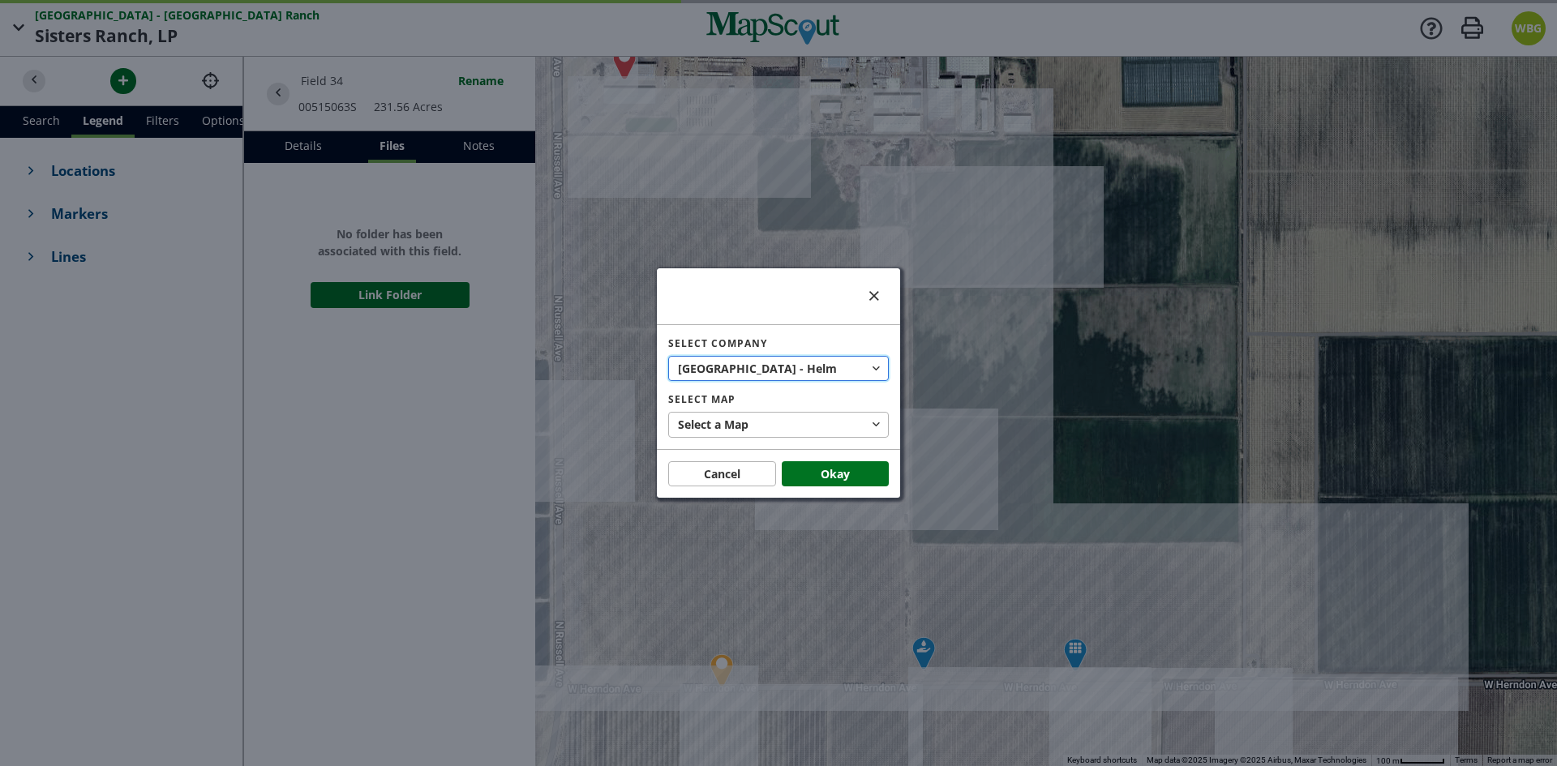
click at [799, 363] on span "- Helm" at bounding box center [817, 368] width 37 height 17
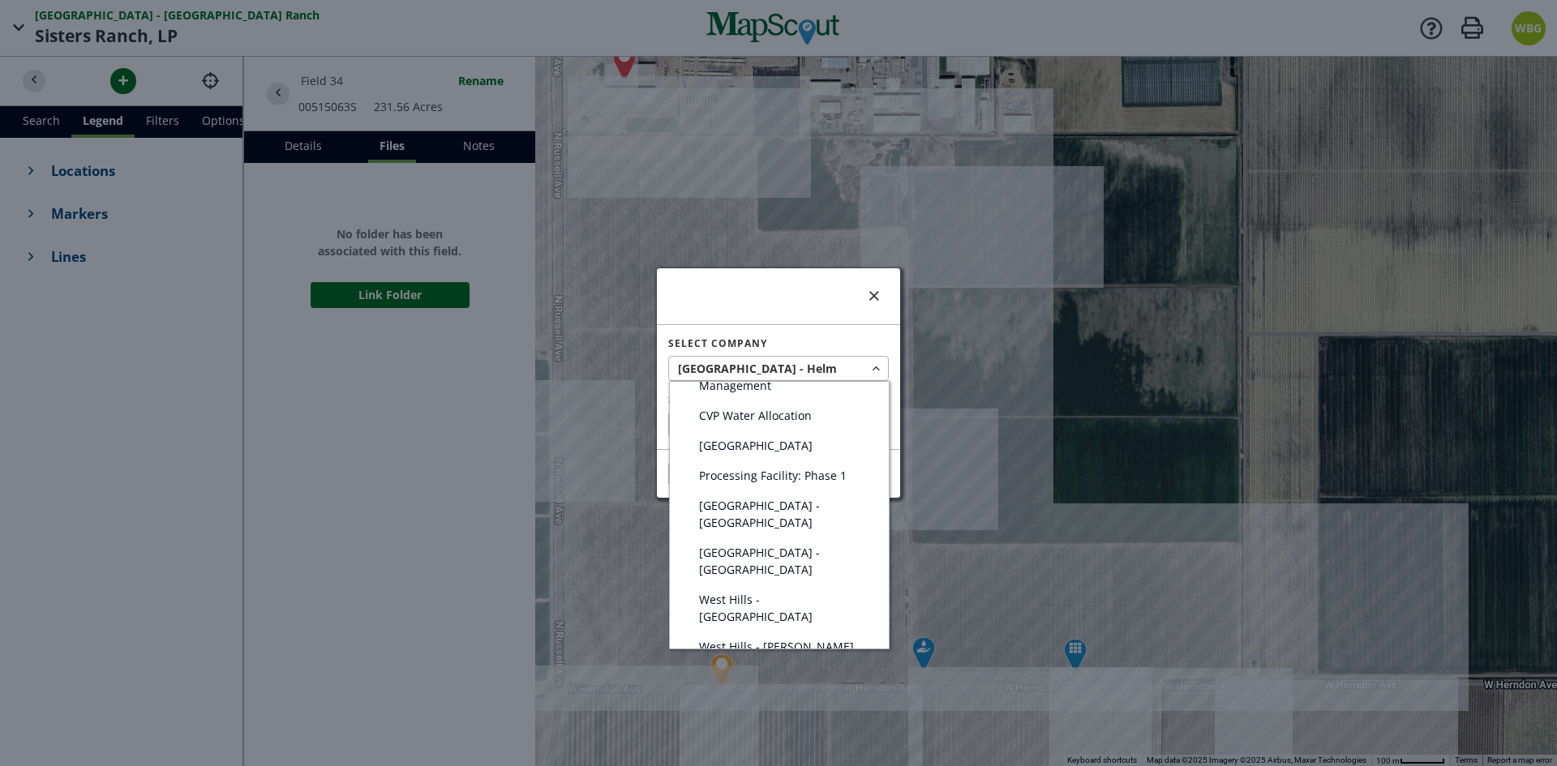
scroll to position [0, 0]
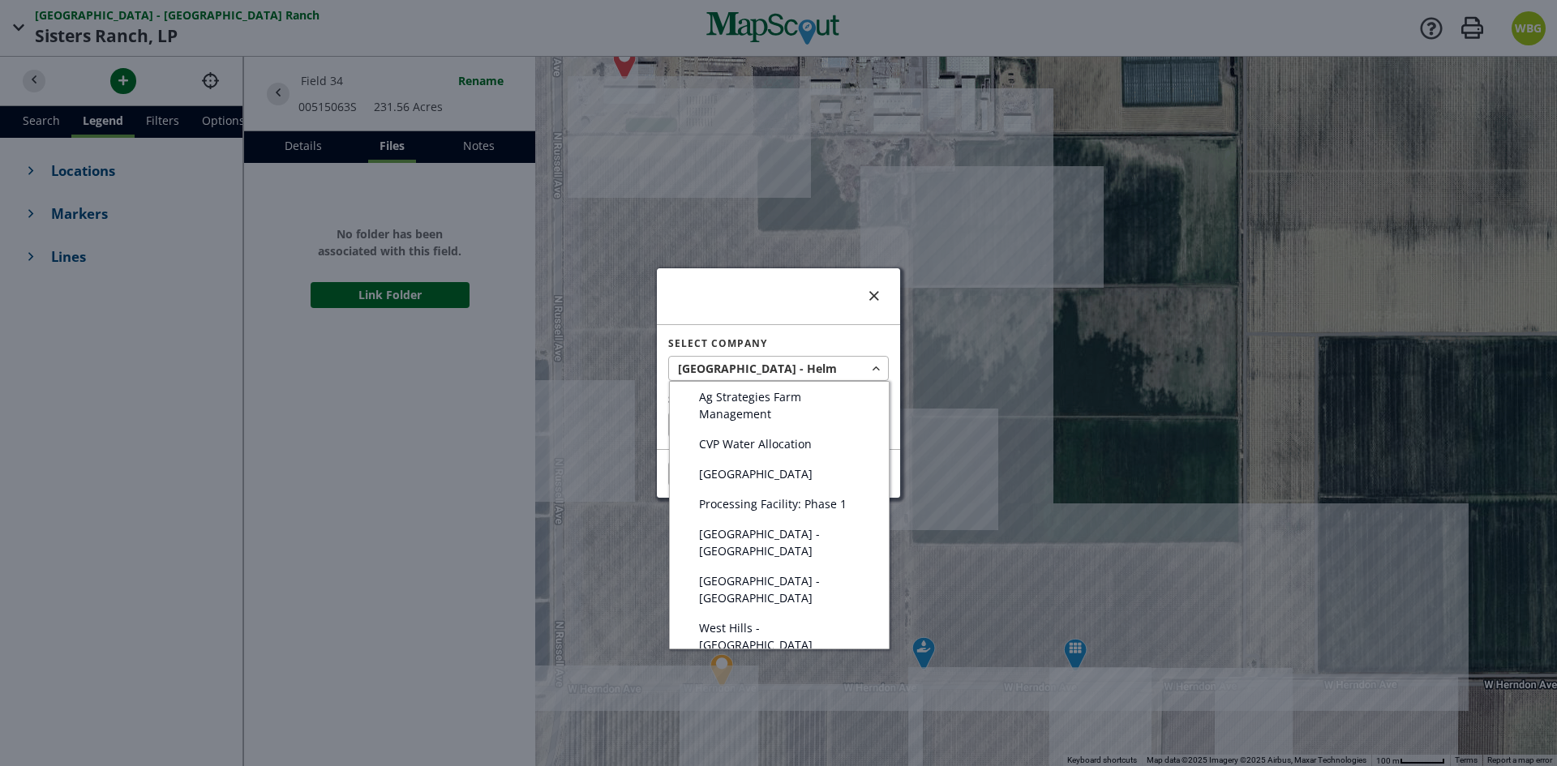
click at [872, 298] on div at bounding box center [778, 383] width 1557 height 766
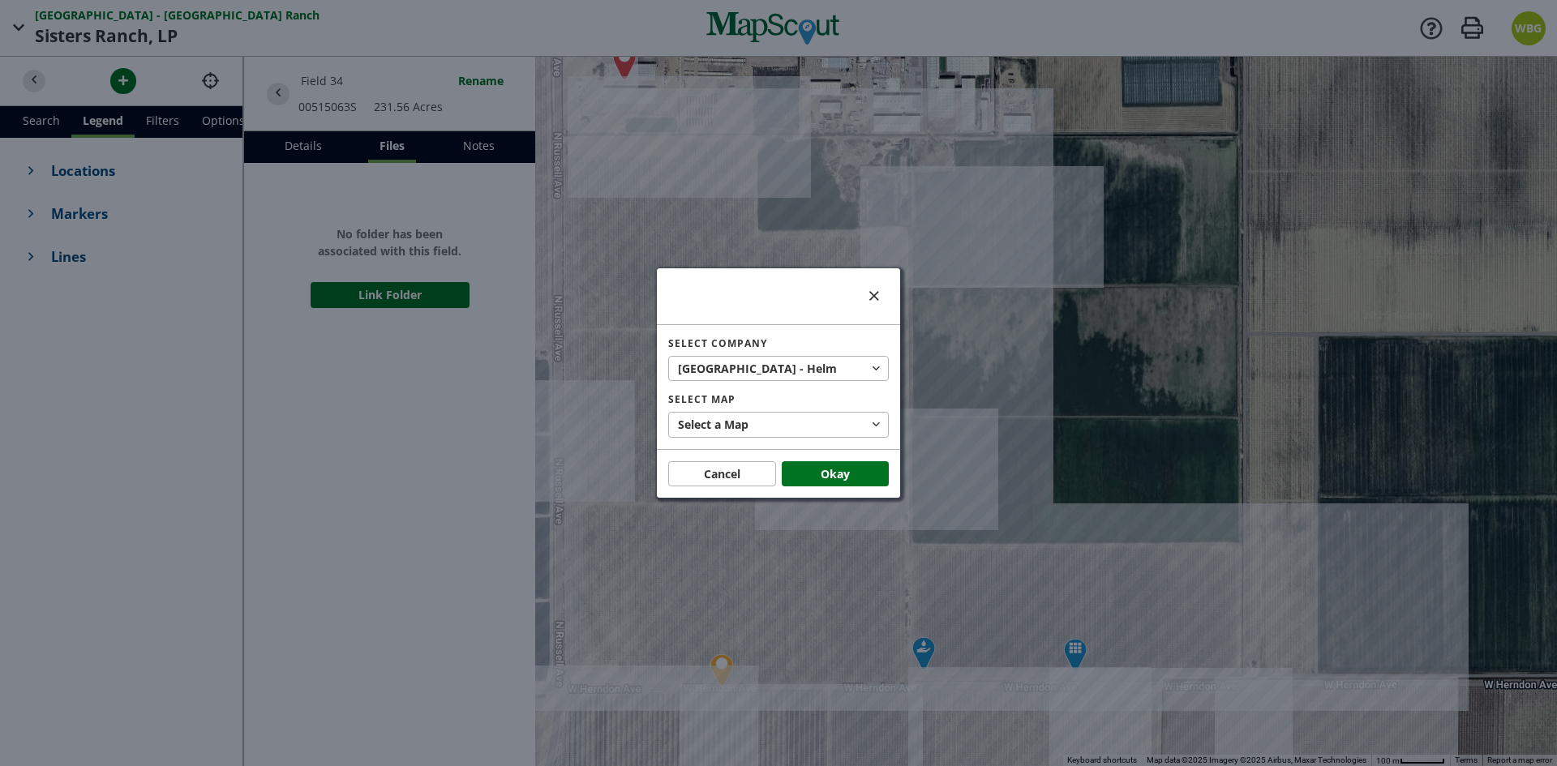
click at [1172, 40] on div at bounding box center [778, 383] width 1557 height 766
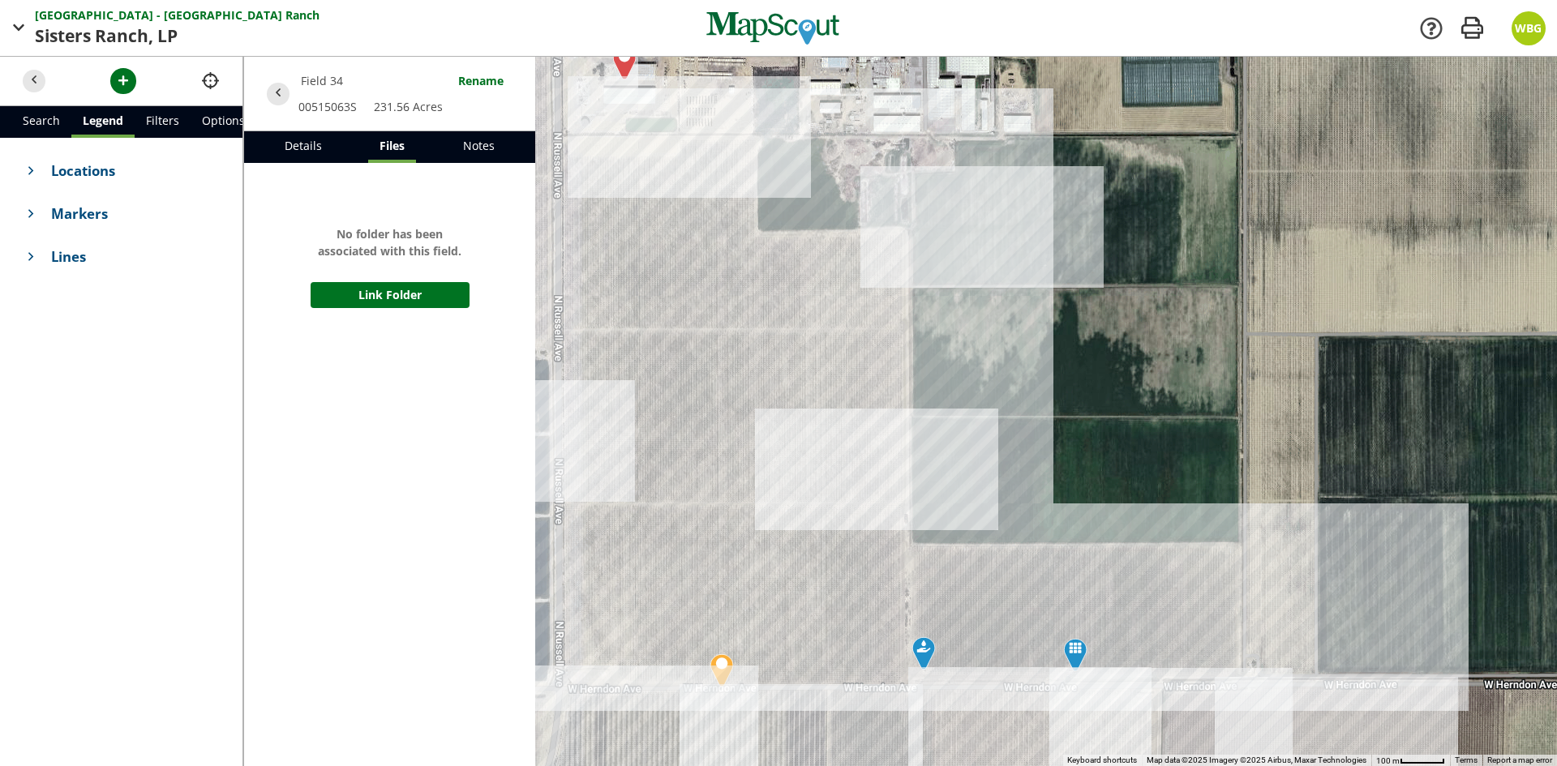
click at [1543, 31] on div "WBG" at bounding box center [1528, 28] width 34 height 34
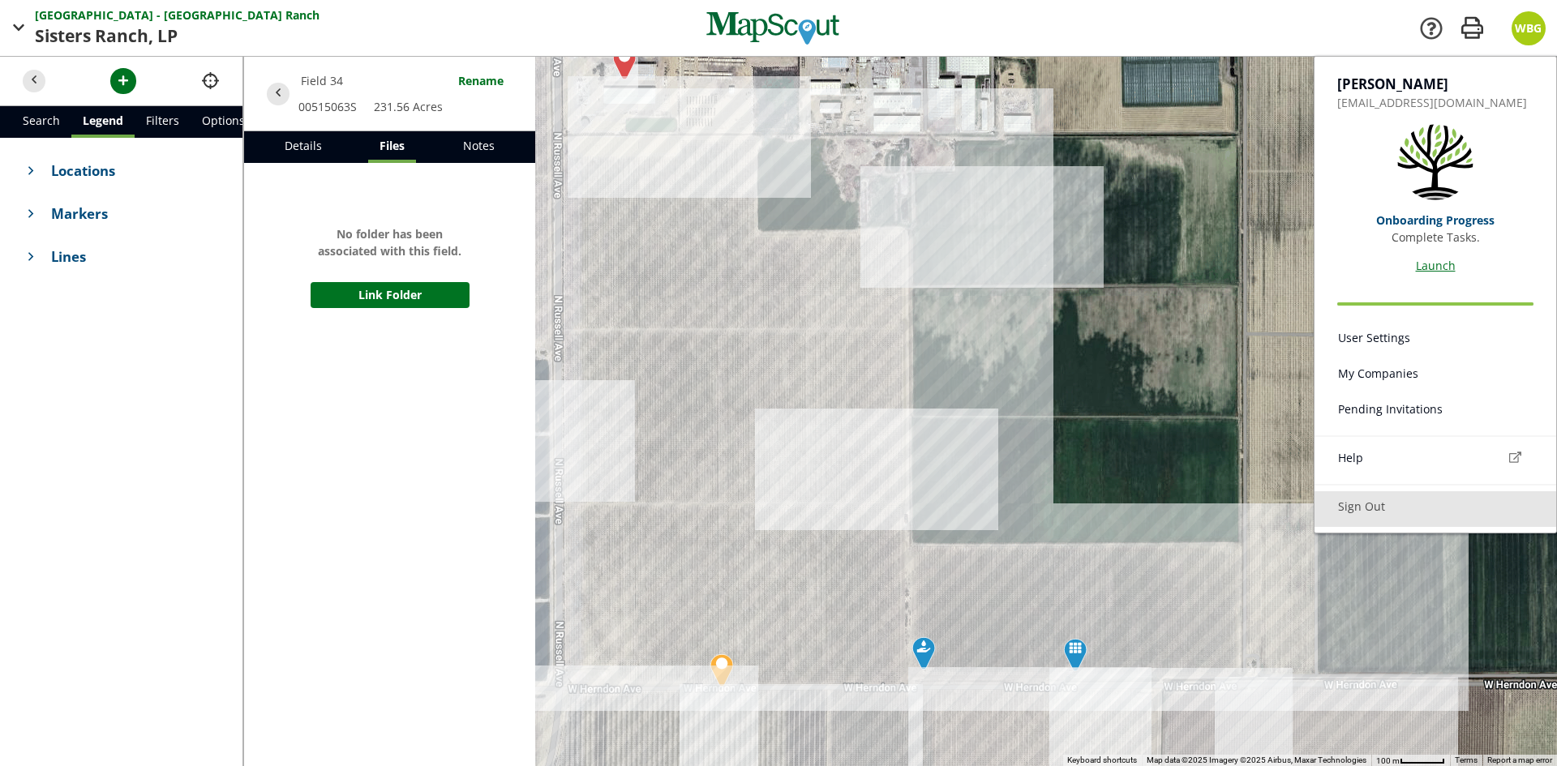
click at [1368, 507] on link "Sign Out" at bounding box center [1435, 509] width 242 height 36
